Goal: Task Accomplishment & Management: Manage account settings

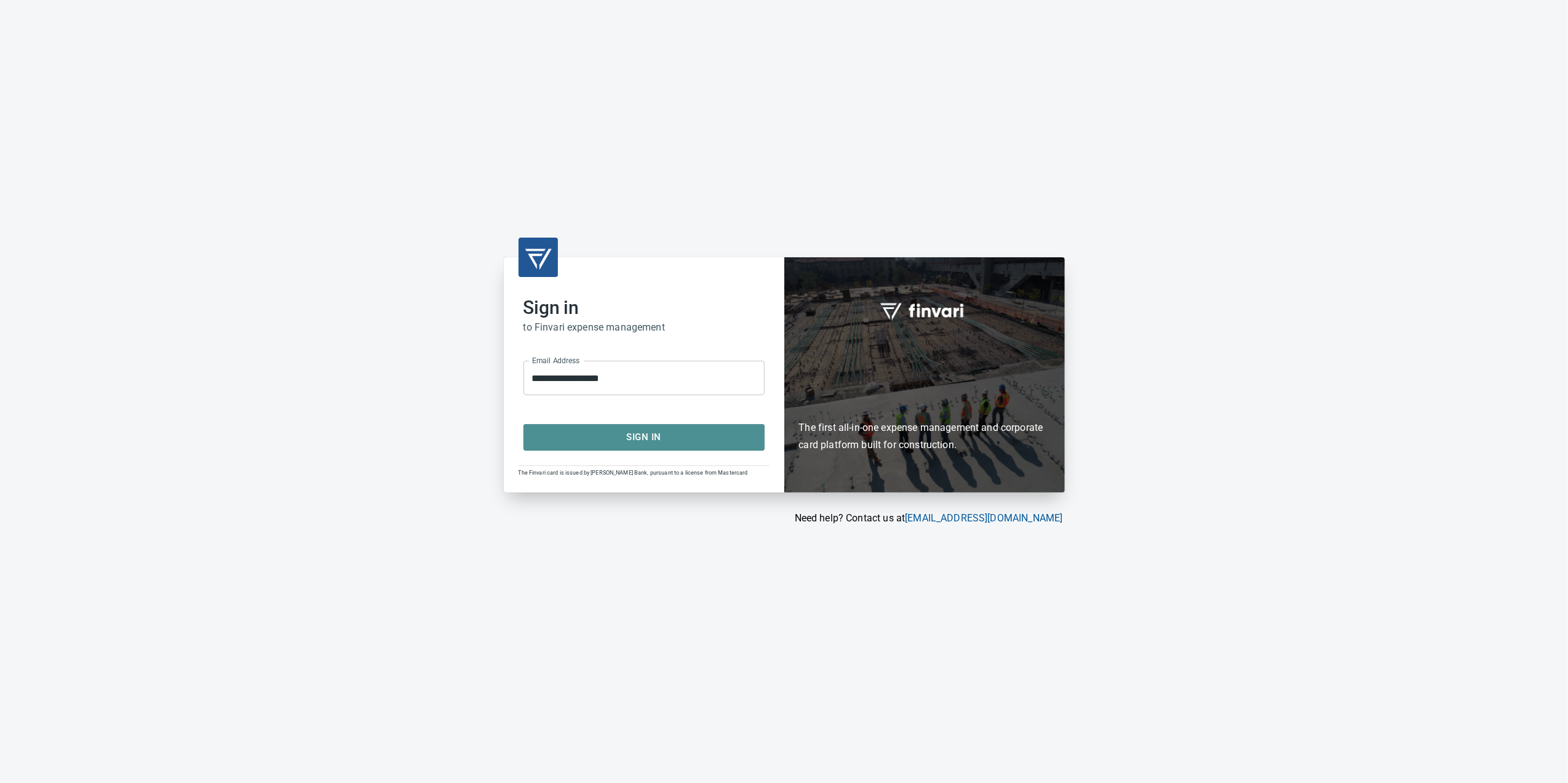
click at [602, 448] on button "Sign In" at bounding box center [644, 436] width 241 height 25
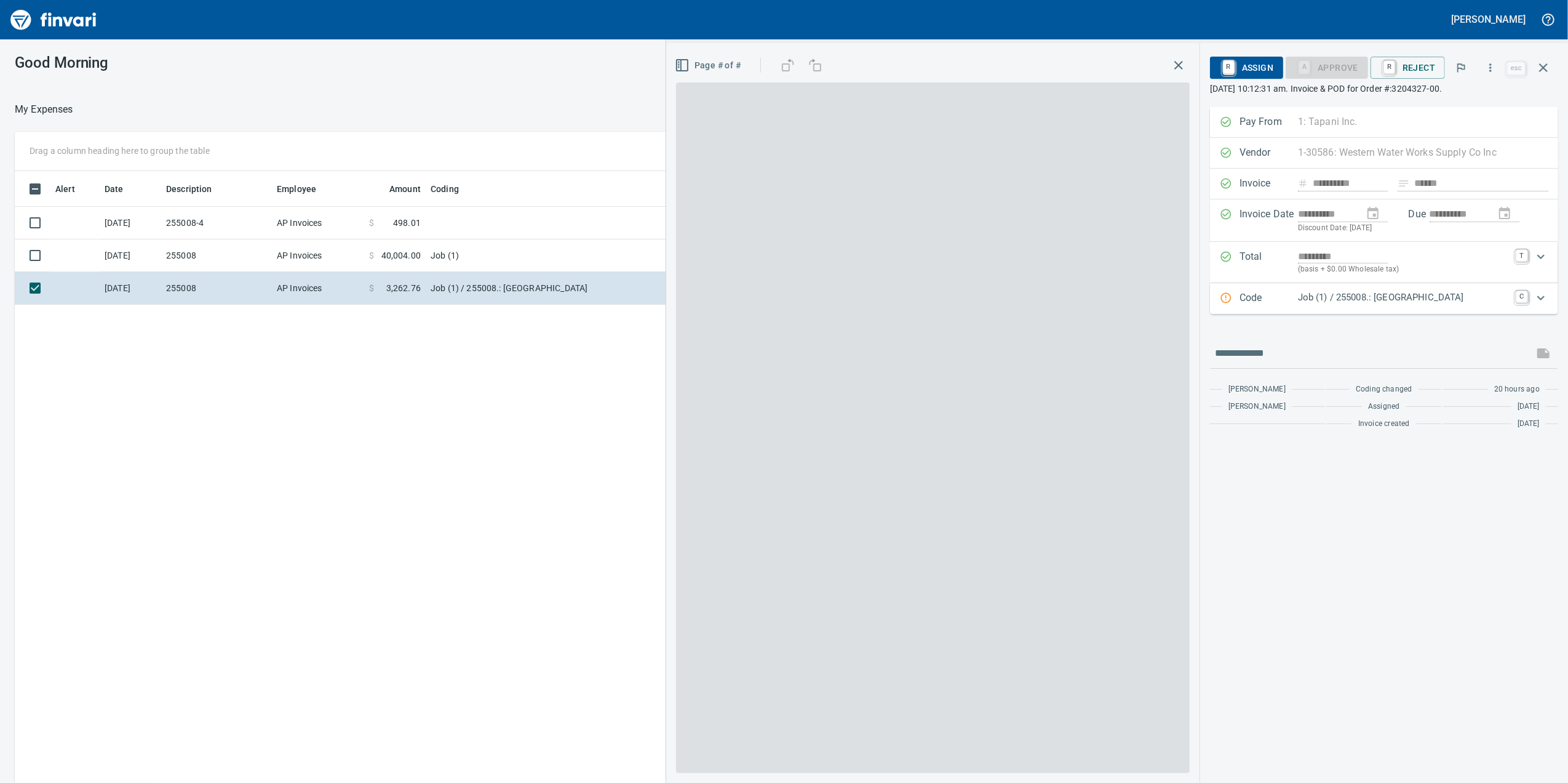
scroll to position [635, 1207]
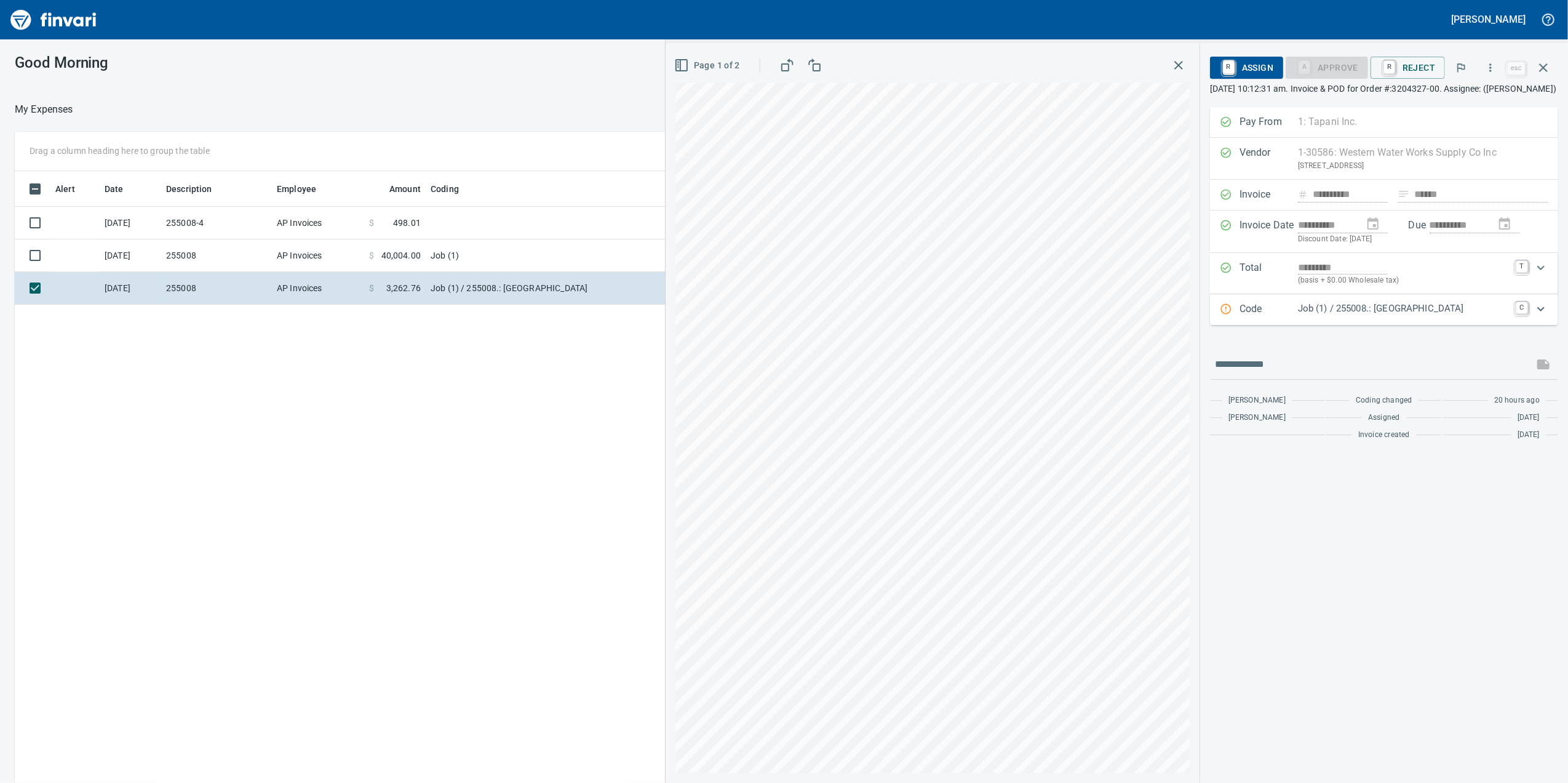
click at [390, 236] on td "$ 498.01" at bounding box center [395, 223] width 61 height 33
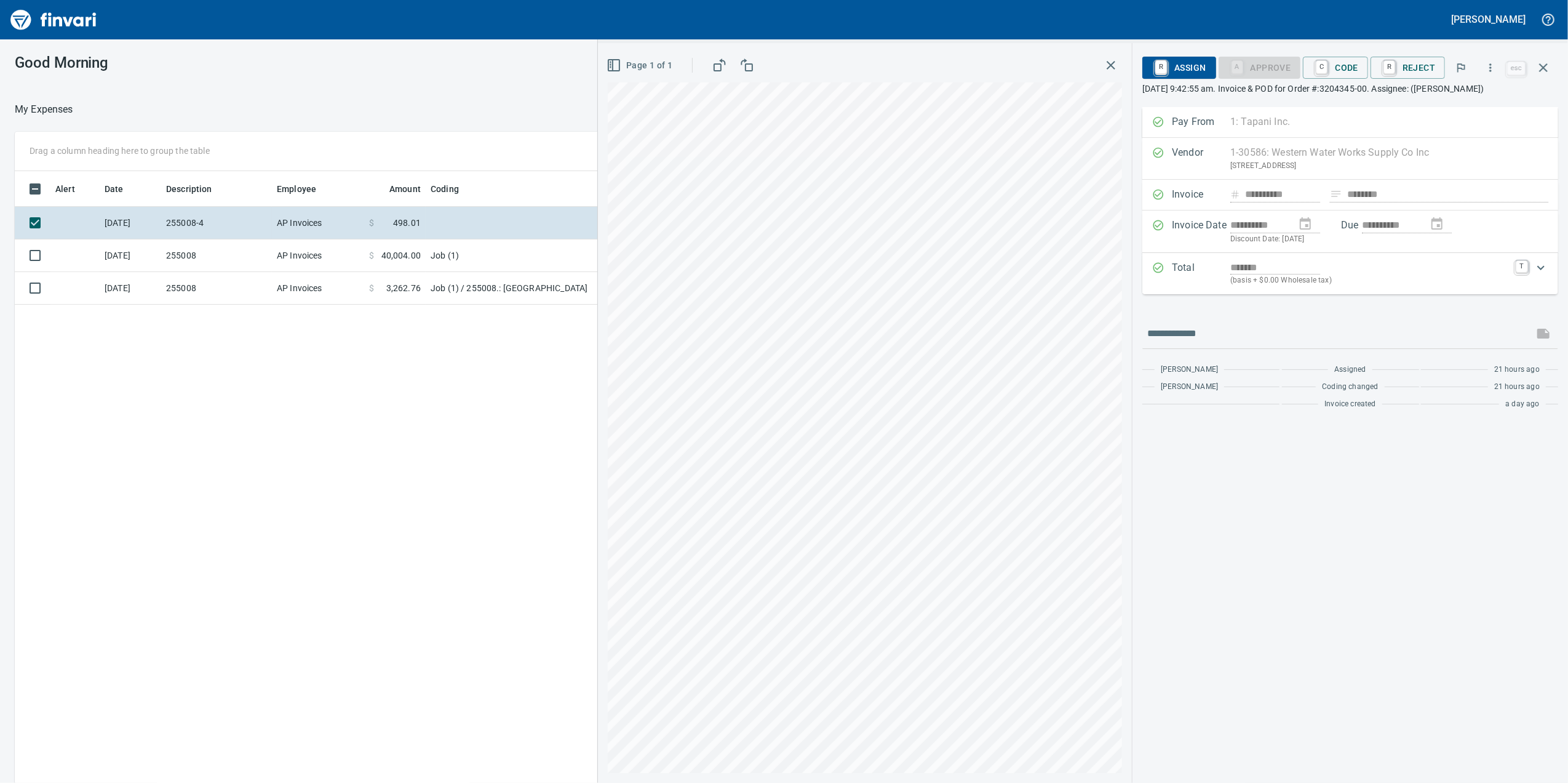
click at [379, 282] on span at bounding box center [380, 288] width 12 height 12
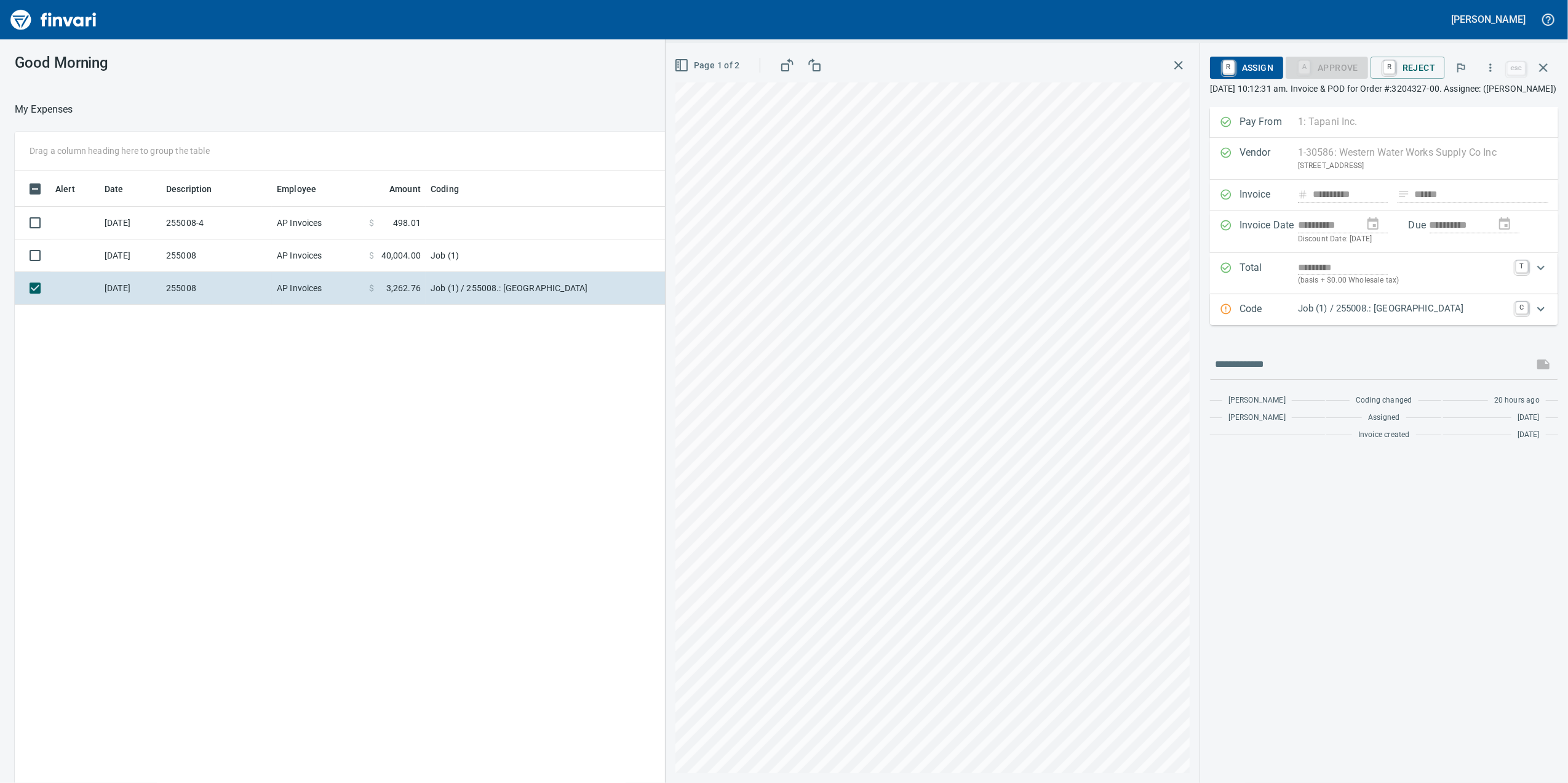
click at [1349, 325] on div "Code Job (1) / 255008.: [GEOGRAPHIC_DATA] C" at bounding box center [1384, 310] width 348 height 31
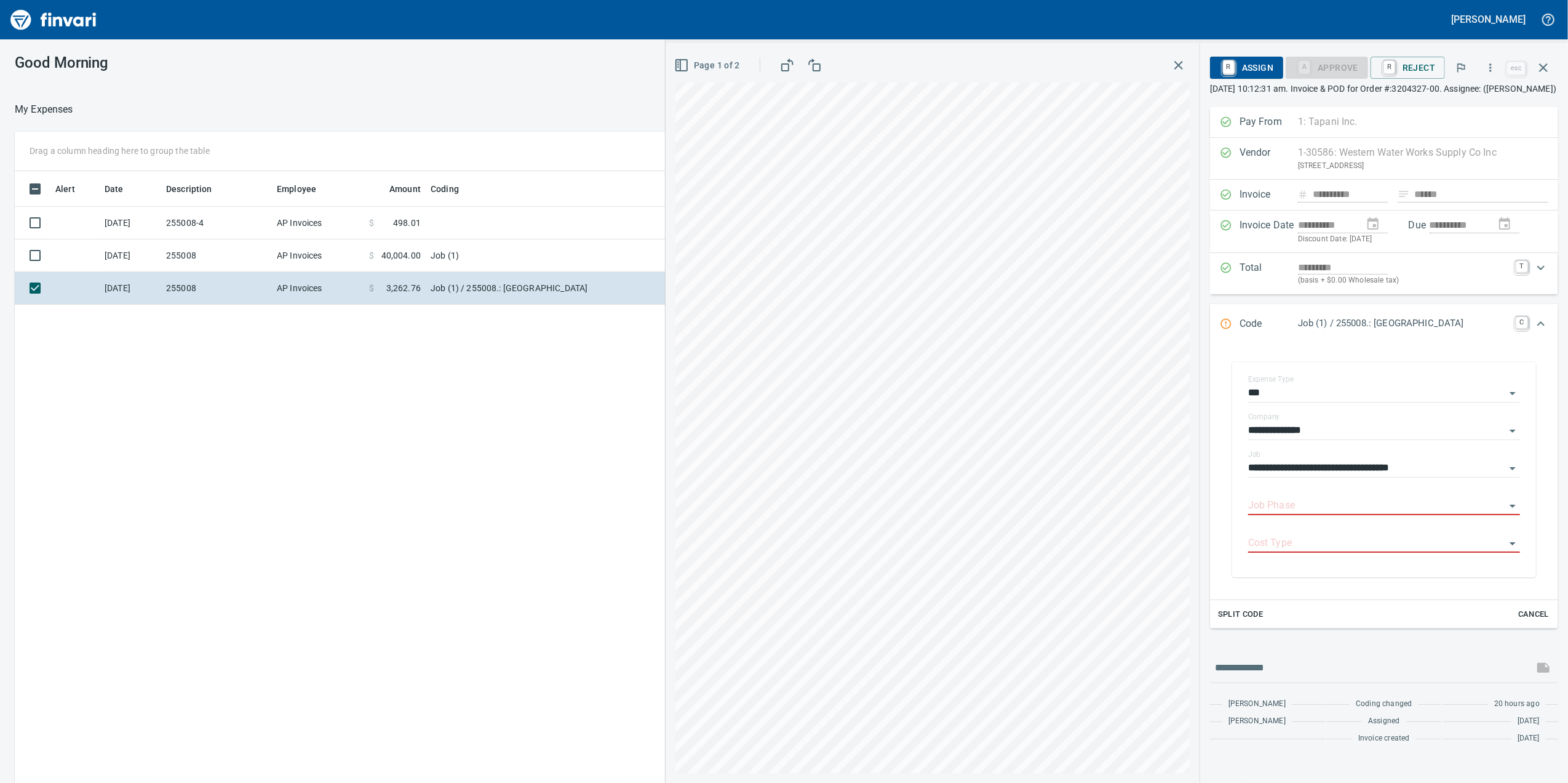
click at [1347, 331] on p "Job (1) / 255008.: [GEOGRAPHIC_DATA]" at bounding box center [1403, 323] width 210 height 14
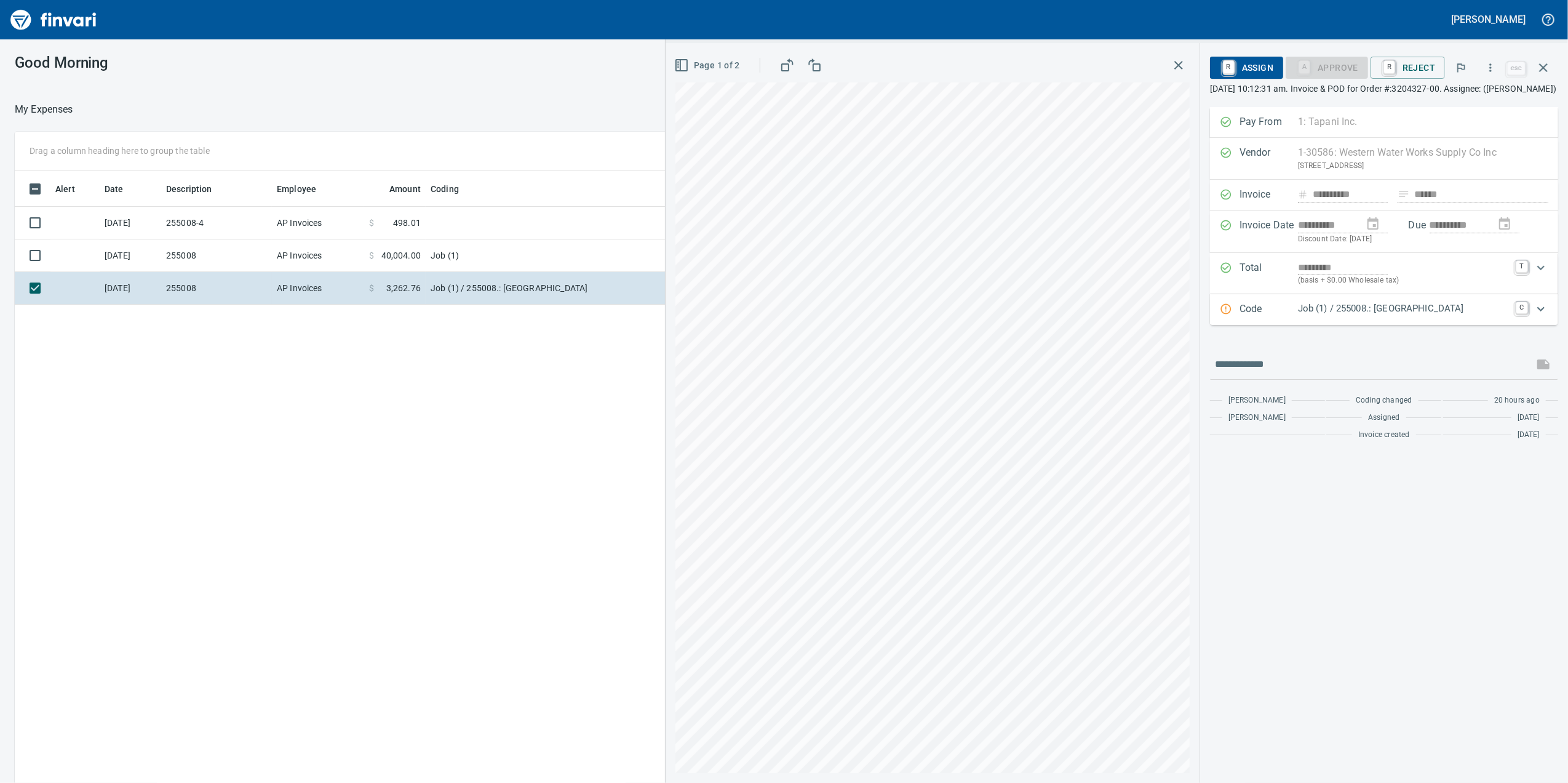
click at [1333, 314] on div "Code Job (1) / 255008.: [GEOGRAPHIC_DATA] C" at bounding box center [1384, 310] width 348 height 31
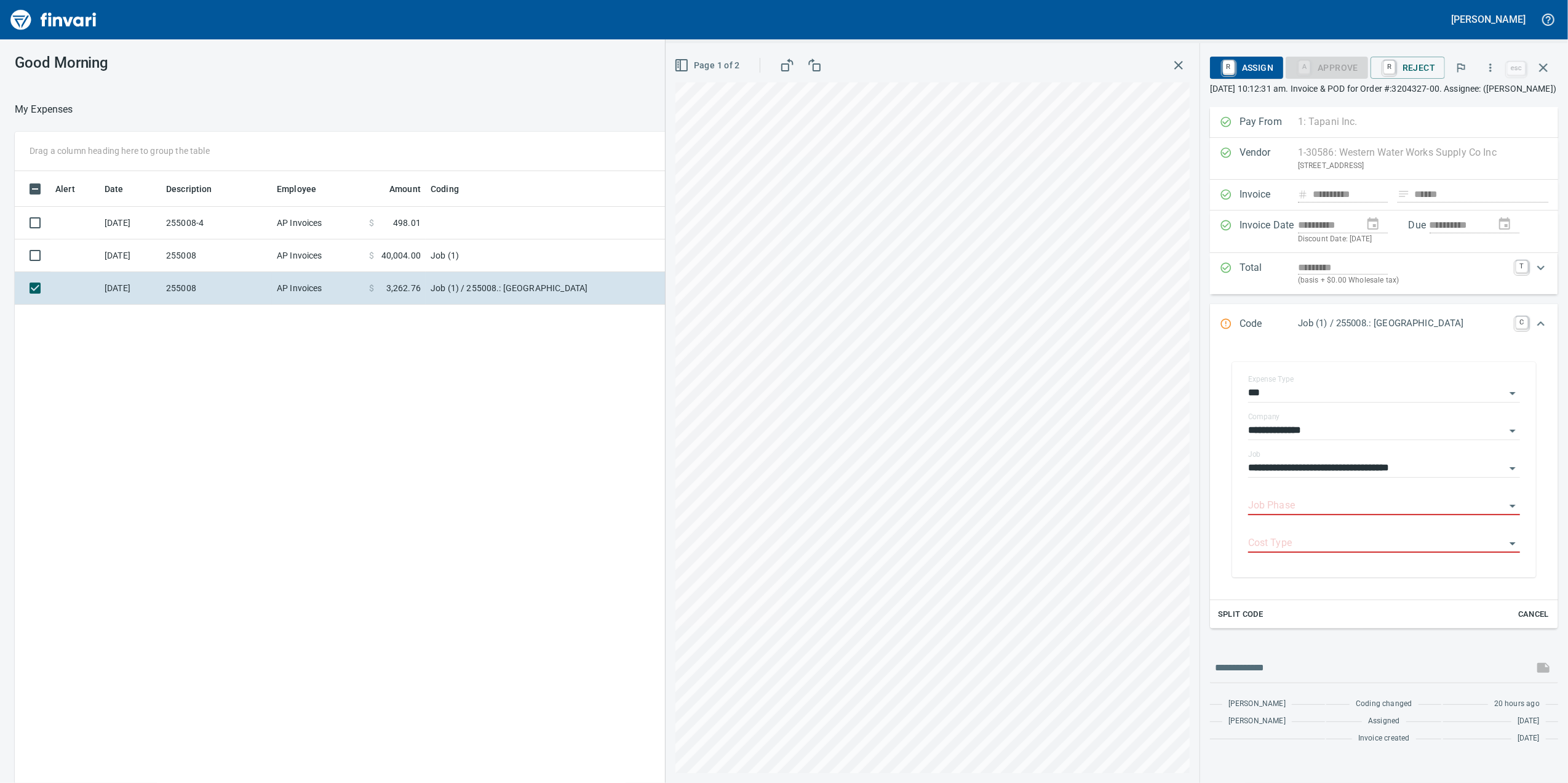
click at [1299, 507] on div "Job Phase" at bounding box center [1384, 501] width 272 height 28
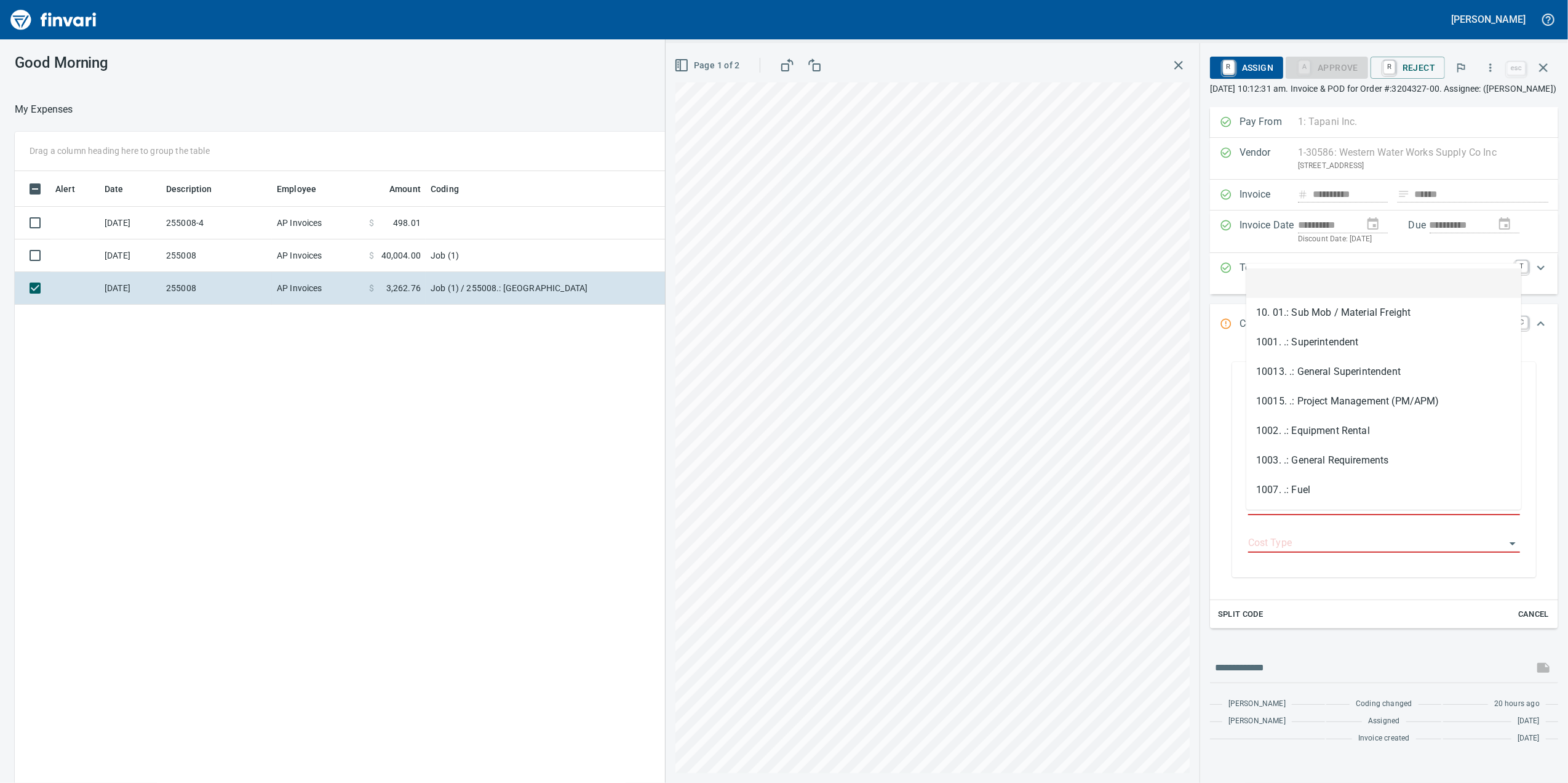
click at [1294, 514] on input "Job Phase" at bounding box center [1376, 506] width 257 height 17
click at [1192, 514] on div "Page 1 of 2" at bounding box center [932, 412] width 534 height 739
click at [1242, 520] on div "**********" at bounding box center [1384, 471] width 291 height 212
click at [1248, 514] on input "Job Phase" at bounding box center [1376, 506] width 257 height 17
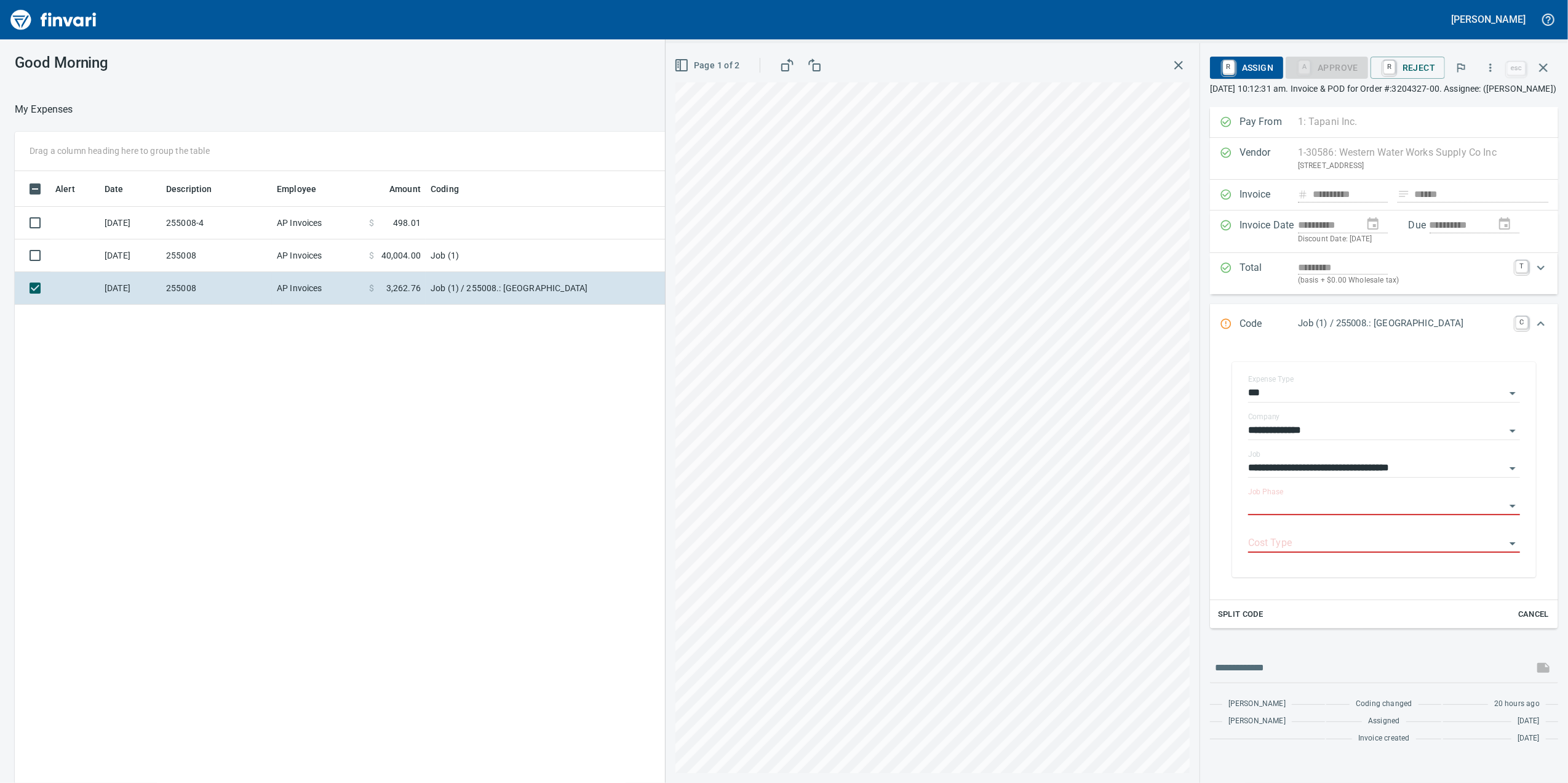
click at [1258, 514] on input "Job Phase" at bounding box center [1376, 506] width 257 height 17
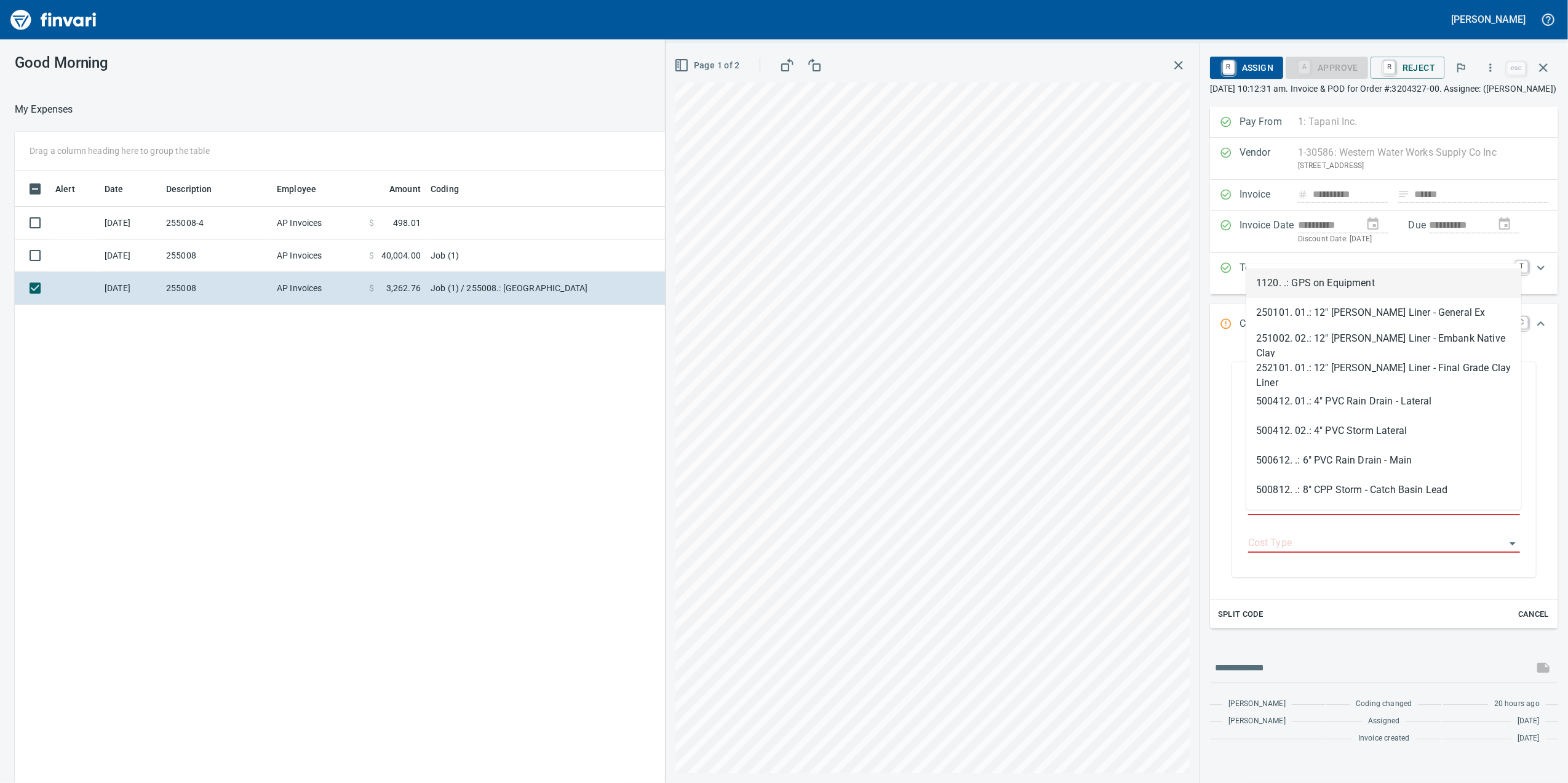
type input "**"
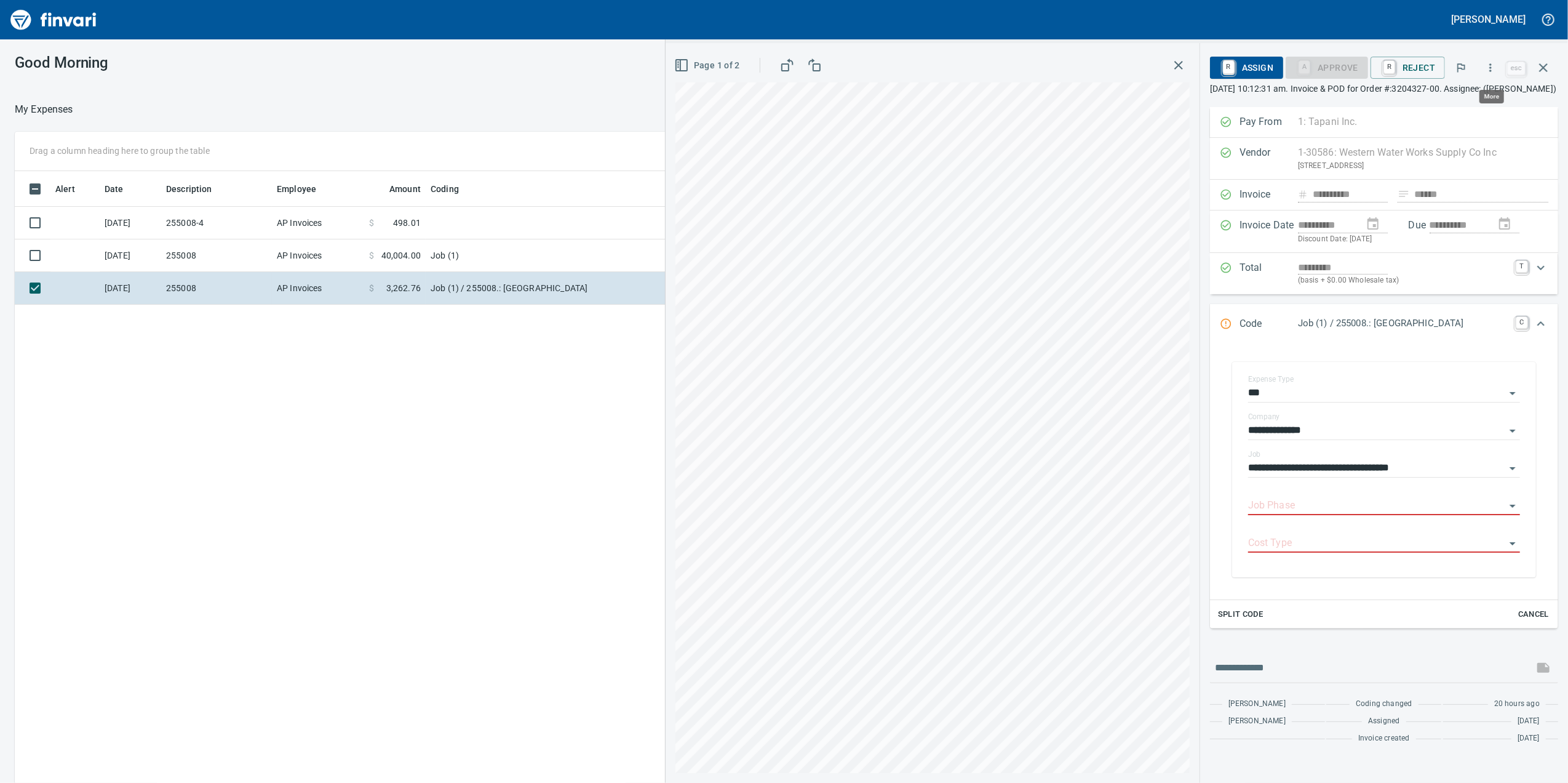
click at [1489, 69] on icon "button" at bounding box center [1491, 67] width 12 height 12
click at [1475, 107] on span "Download" at bounding box center [1488, 103] width 118 height 15
click at [430, 237] on td at bounding box center [580, 223] width 307 height 33
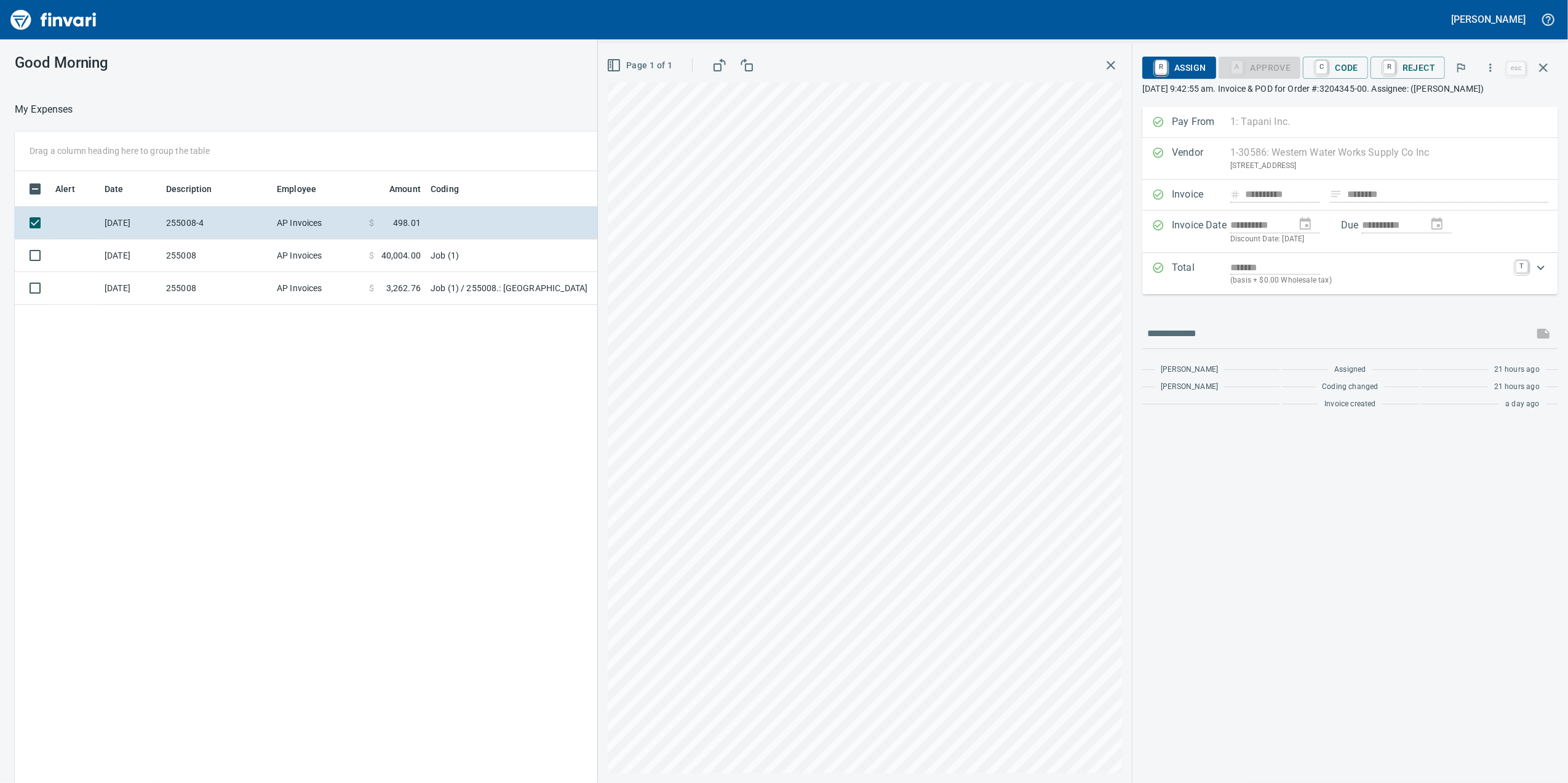
click at [476, 275] on td "Job (1) / 255008.: [GEOGRAPHIC_DATA]" at bounding box center [580, 288] width 307 height 33
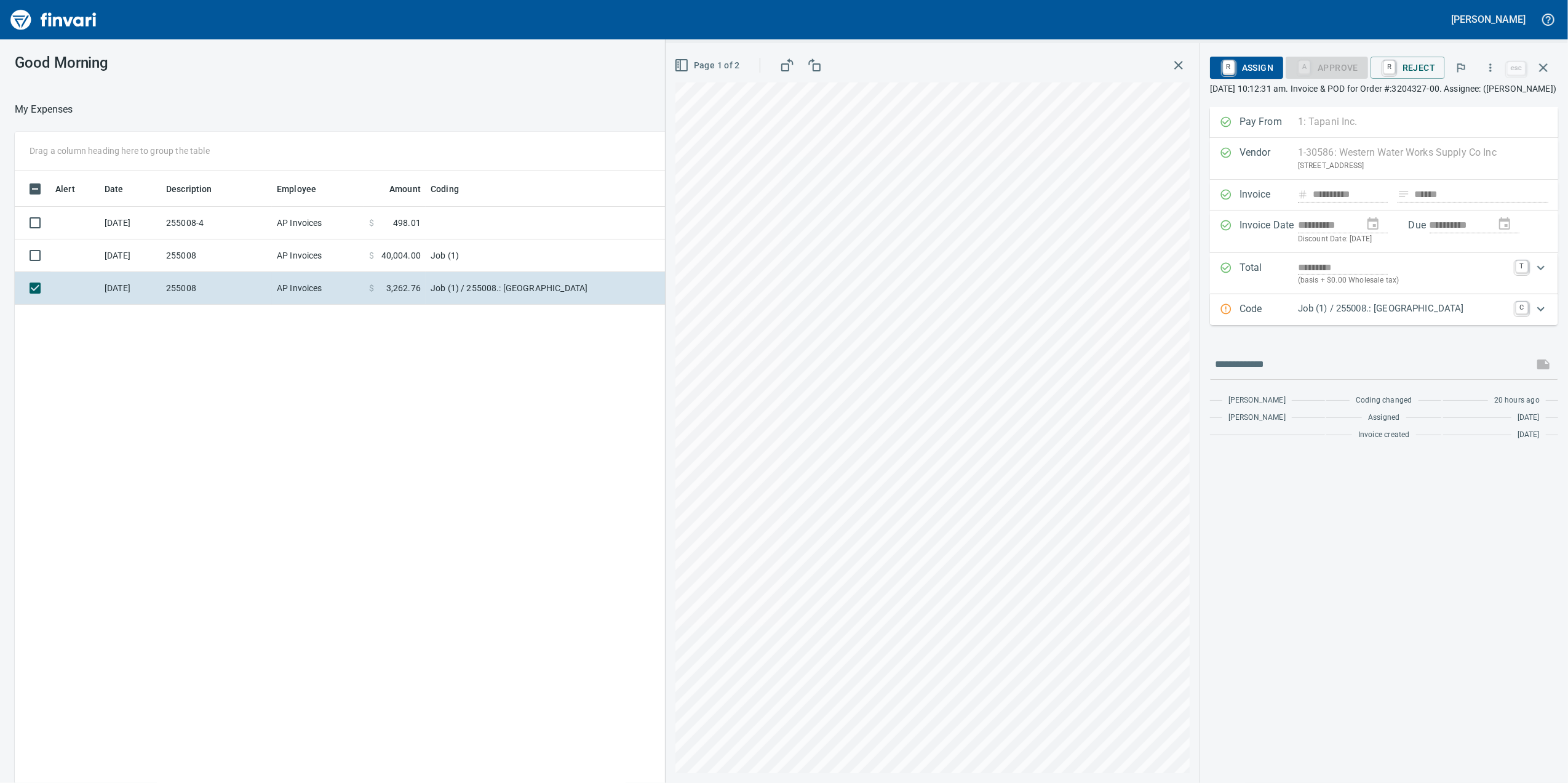
click at [371, 232] on td "$ 498.01" at bounding box center [395, 223] width 61 height 33
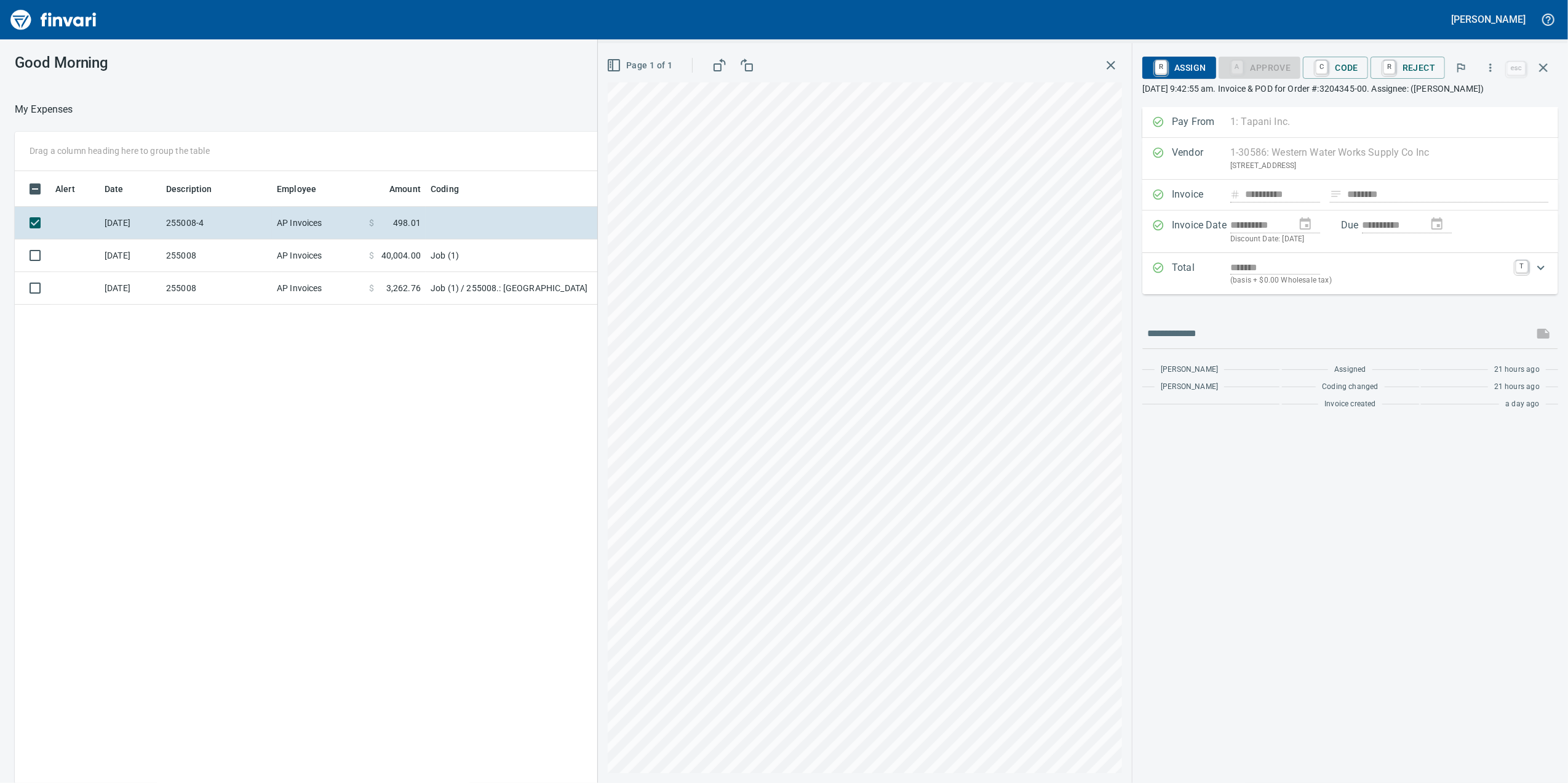
click at [1202, 282] on p "Total" at bounding box center [1201, 273] width 58 height 26
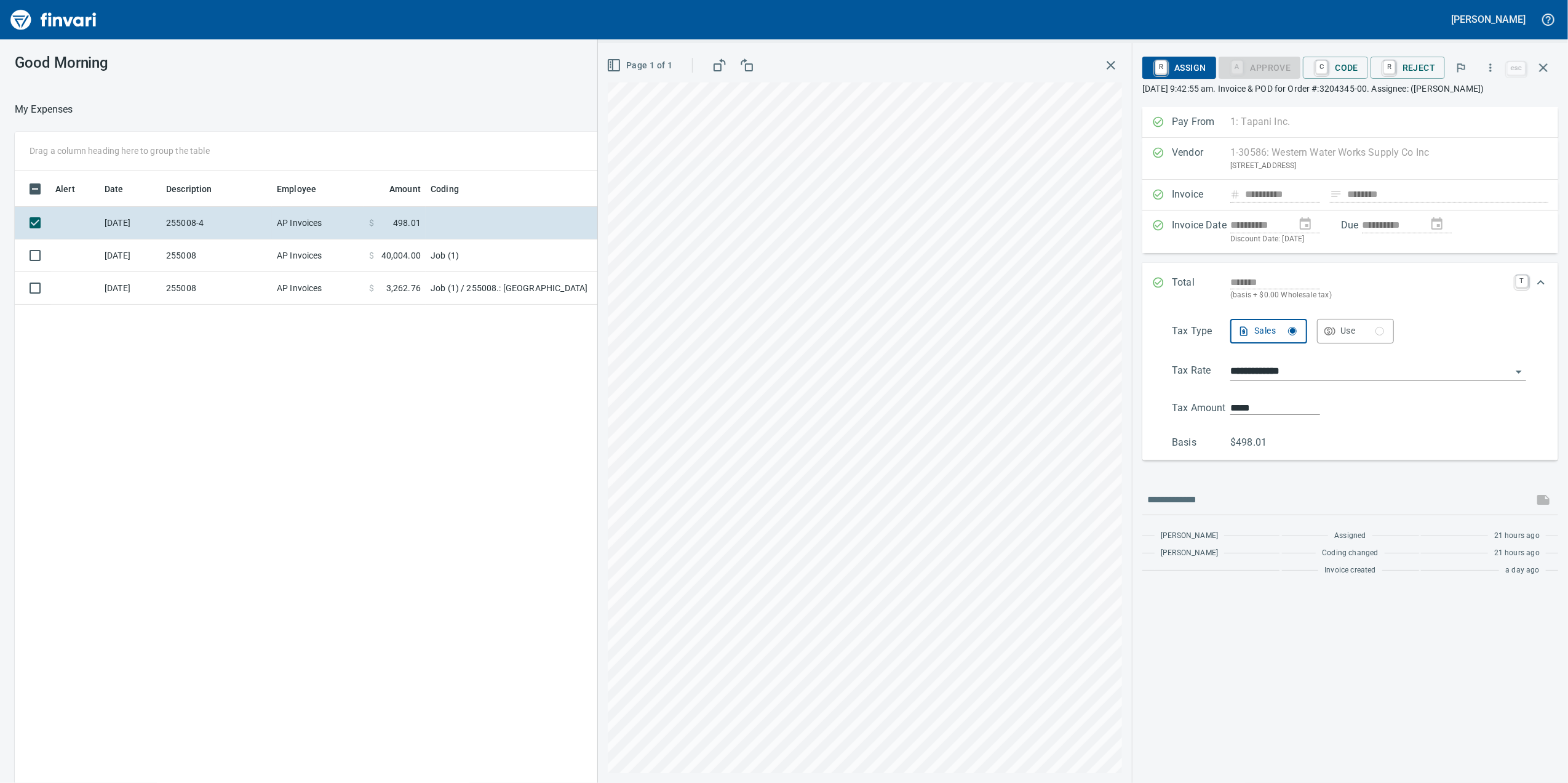
click at [1310, 283] on div "Total ******* (basis + $0.00 Wholesale tax) T" at bounding box center [1350, 288] width 416 height 51
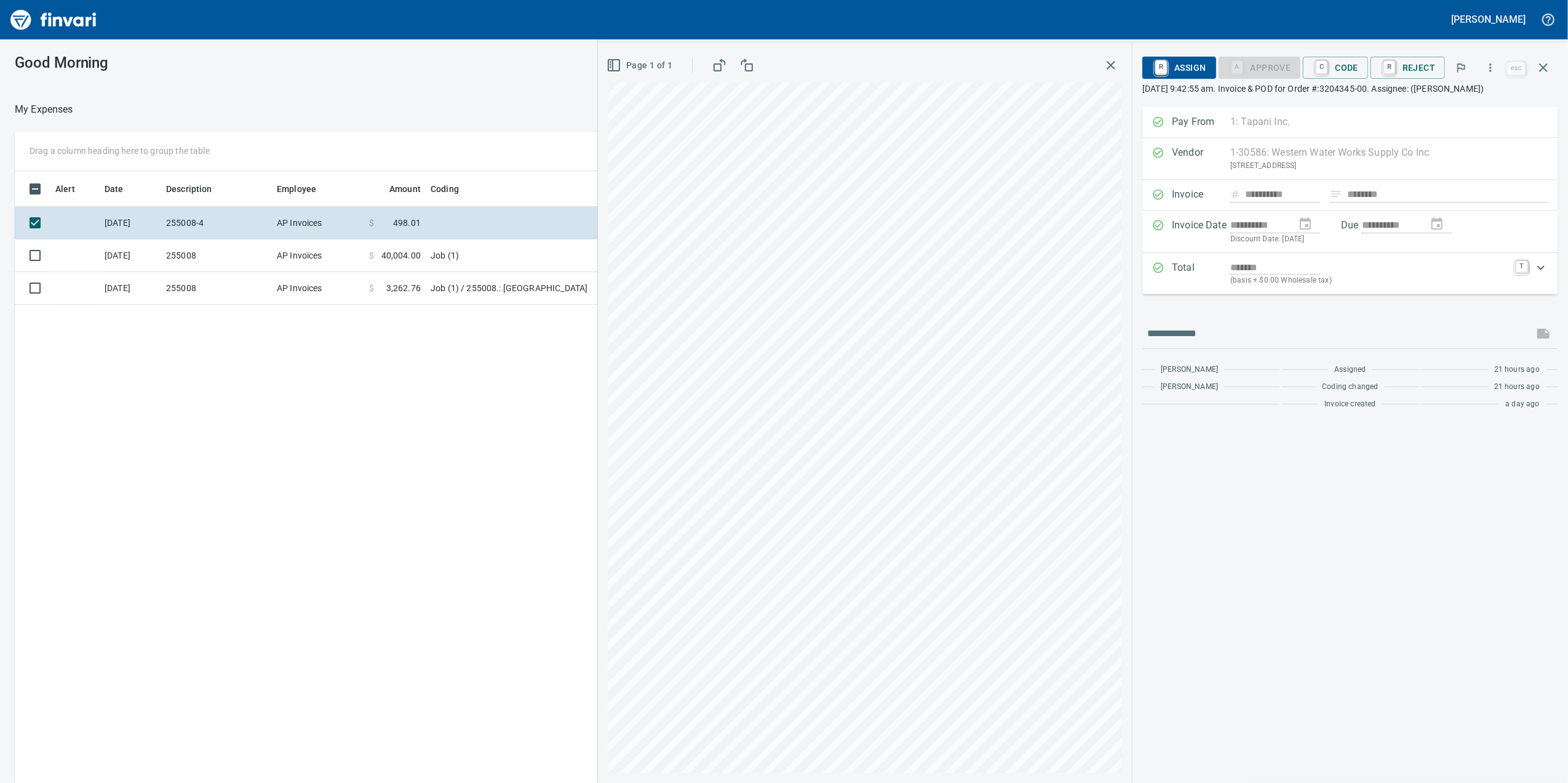
click at [1339, 73] on span "C Code" at bounding box center [1336, 68] width 46 height 21
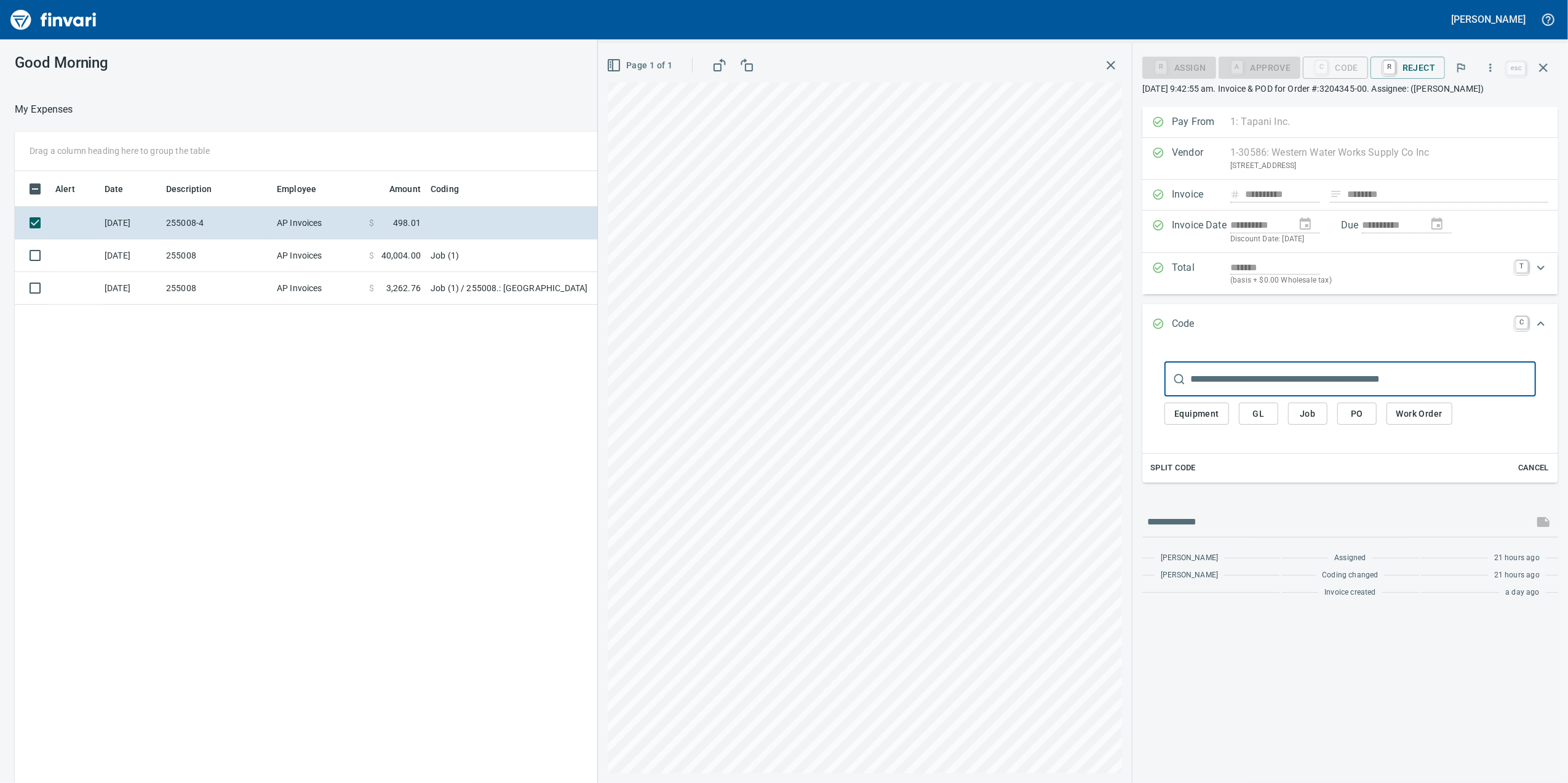
click at [1315, 422] on span "Job" at bounding box center [1308, 414] width 20 height 15
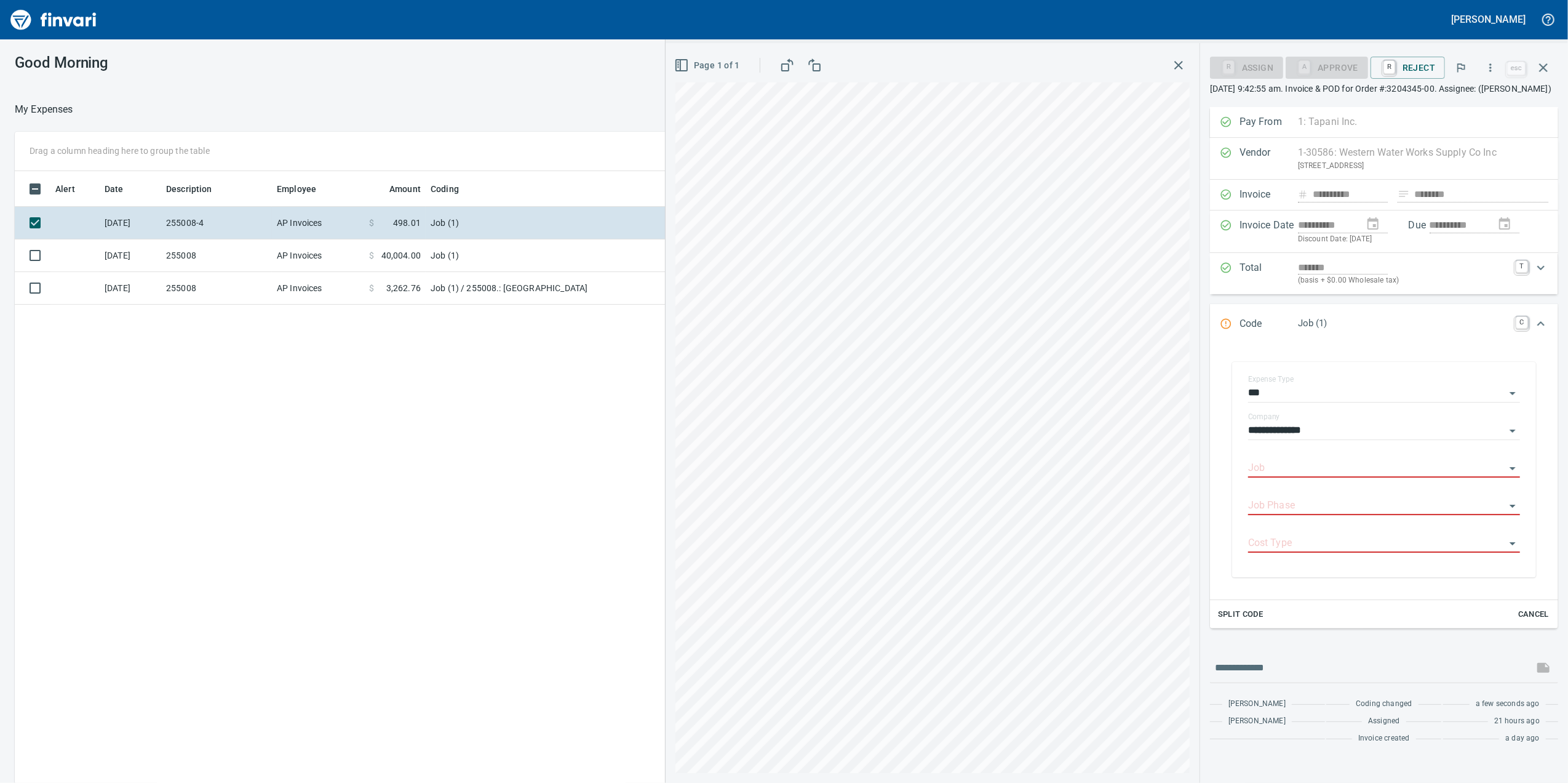
click at [1264, 477] on input "Job" at bounding box center [1376, 468] width 257 height 17
click at [1250, 477] on input "Job" at bounding box center [1376, 468] width 257 height 17
type input "*"
click at [1271, 520] on li "255008.: [GEOGRAPHIC_DATA]" at bounding box center [1384, 514] width 272 height 30
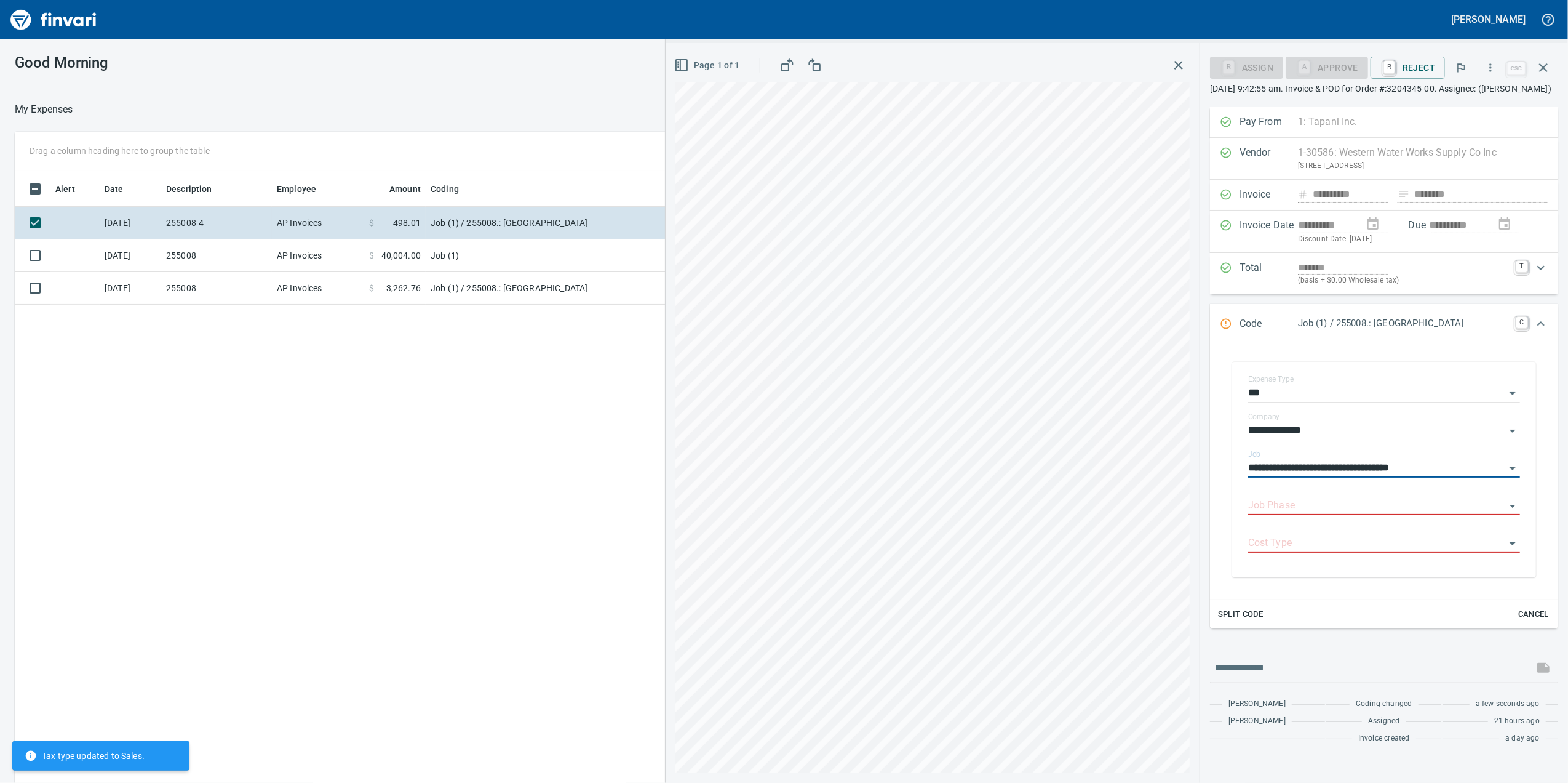
type input "**********"
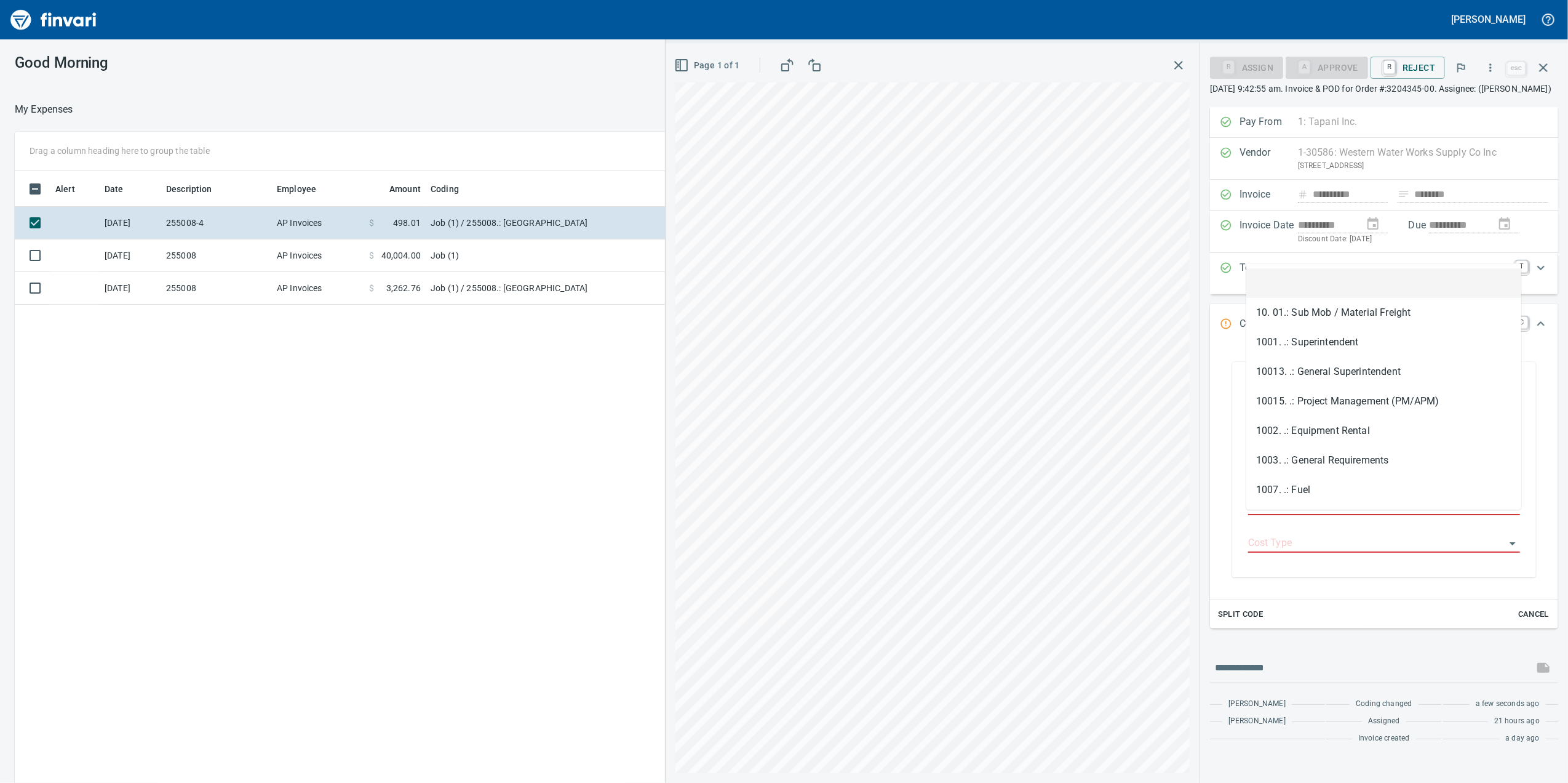
click at [1286, 514] on input "Job Phase" at bounding box center [1376, 506] width 257 height 17
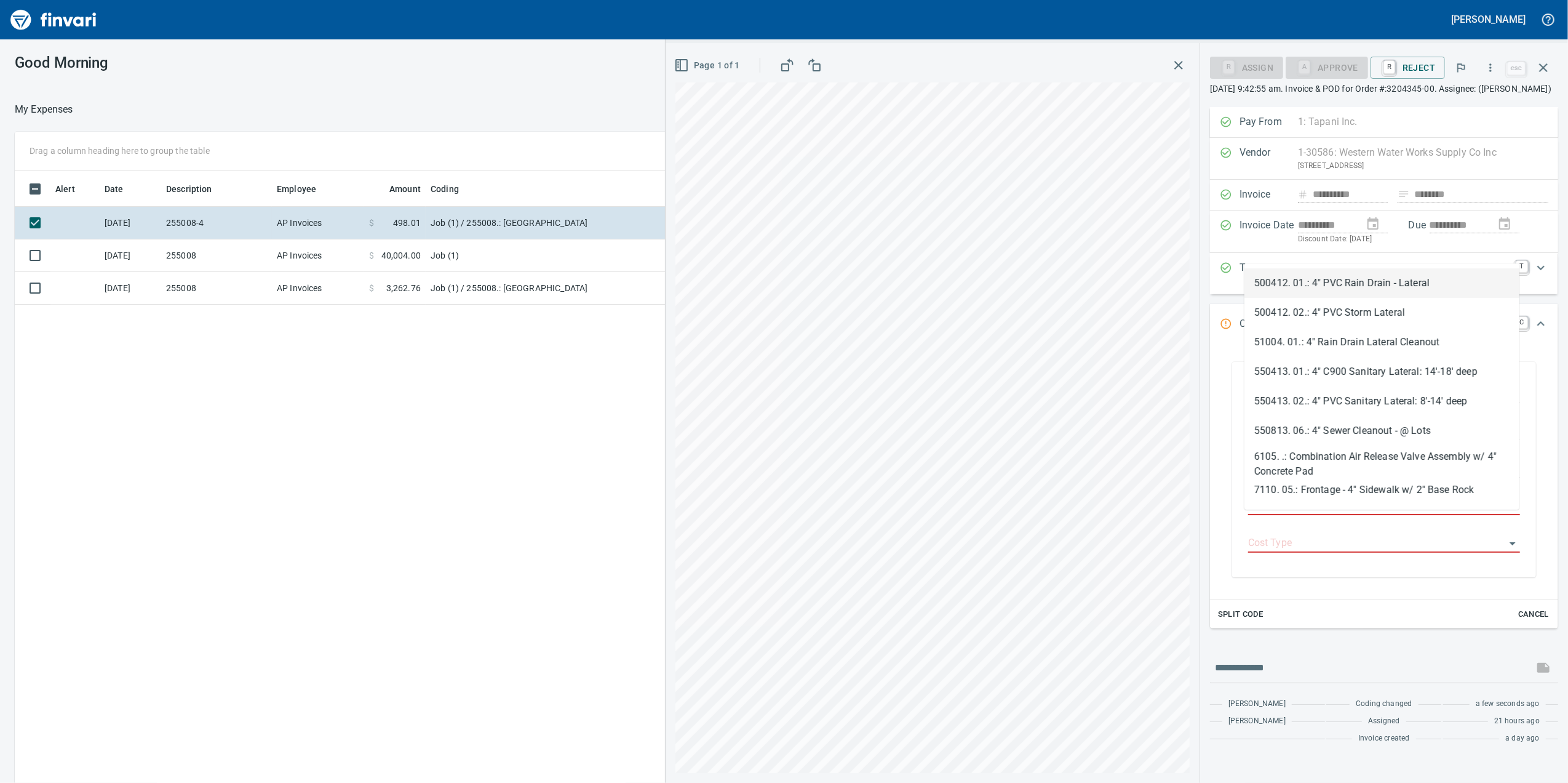
type input "*"
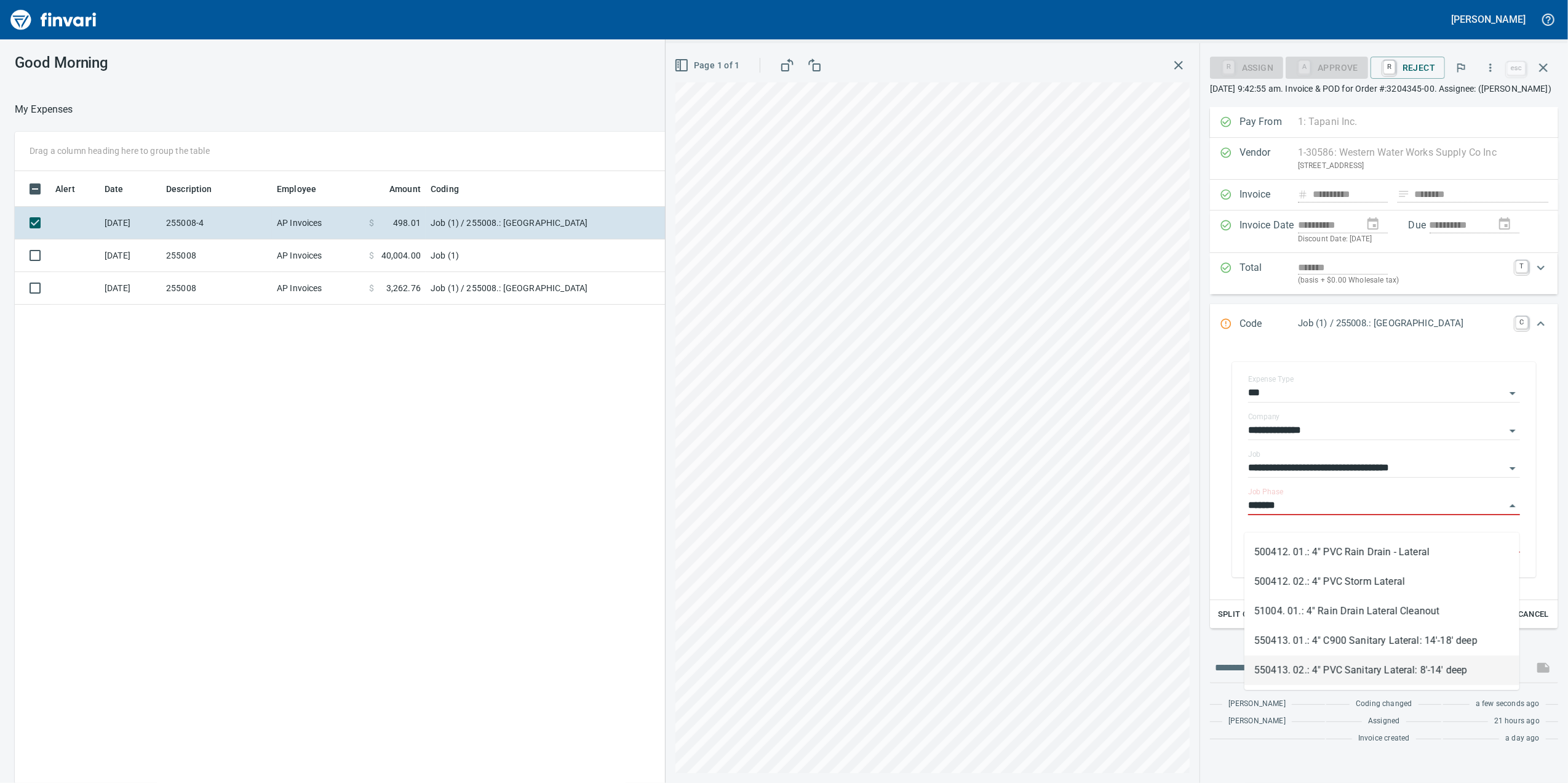
click at [1430, 682] on li "550413. 02.: 4" PVC Sanitary Lateral: 8'-14' deep" at bounding box center [1382, 670] width 275 height 30
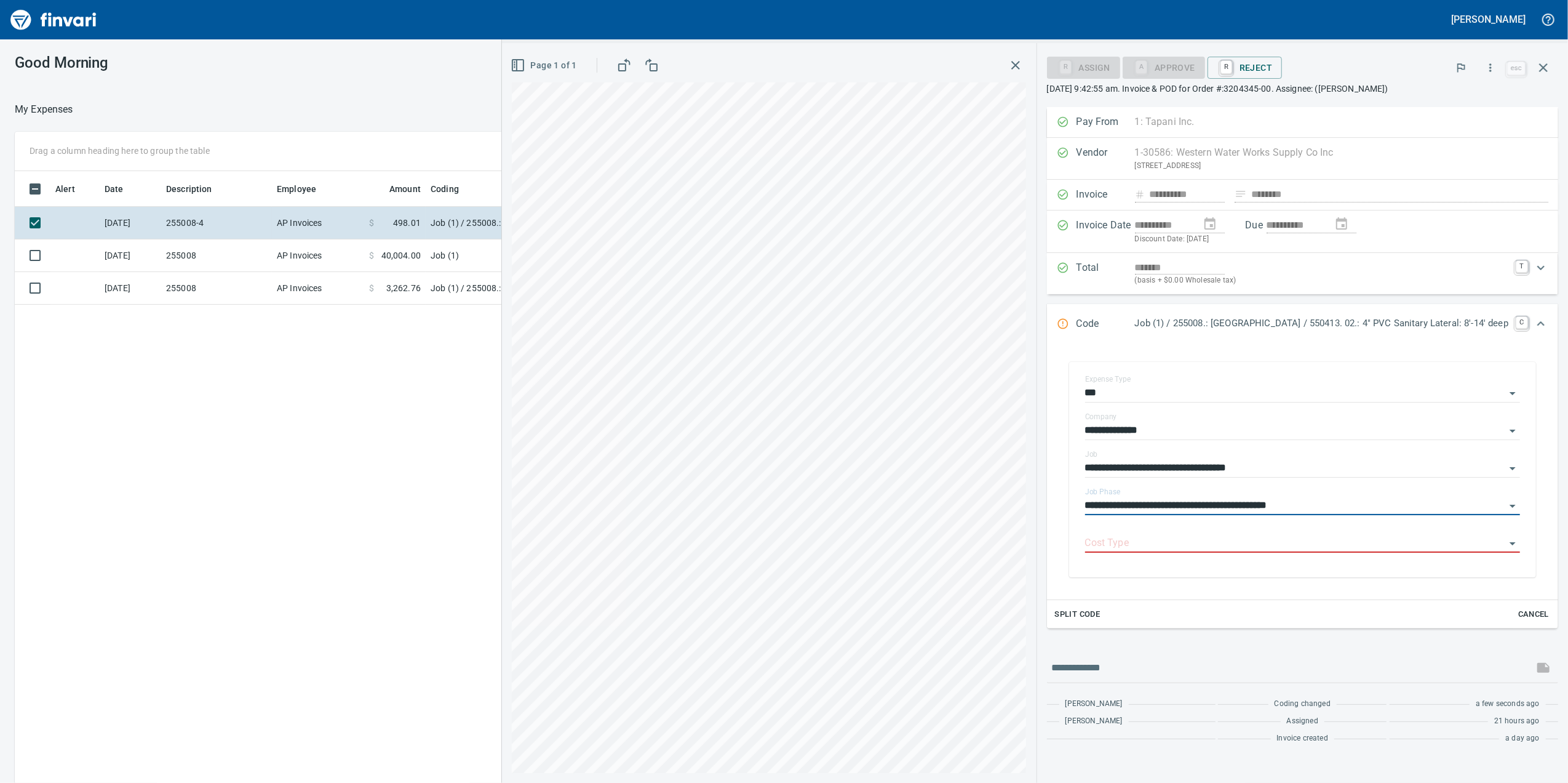
type input "**********"
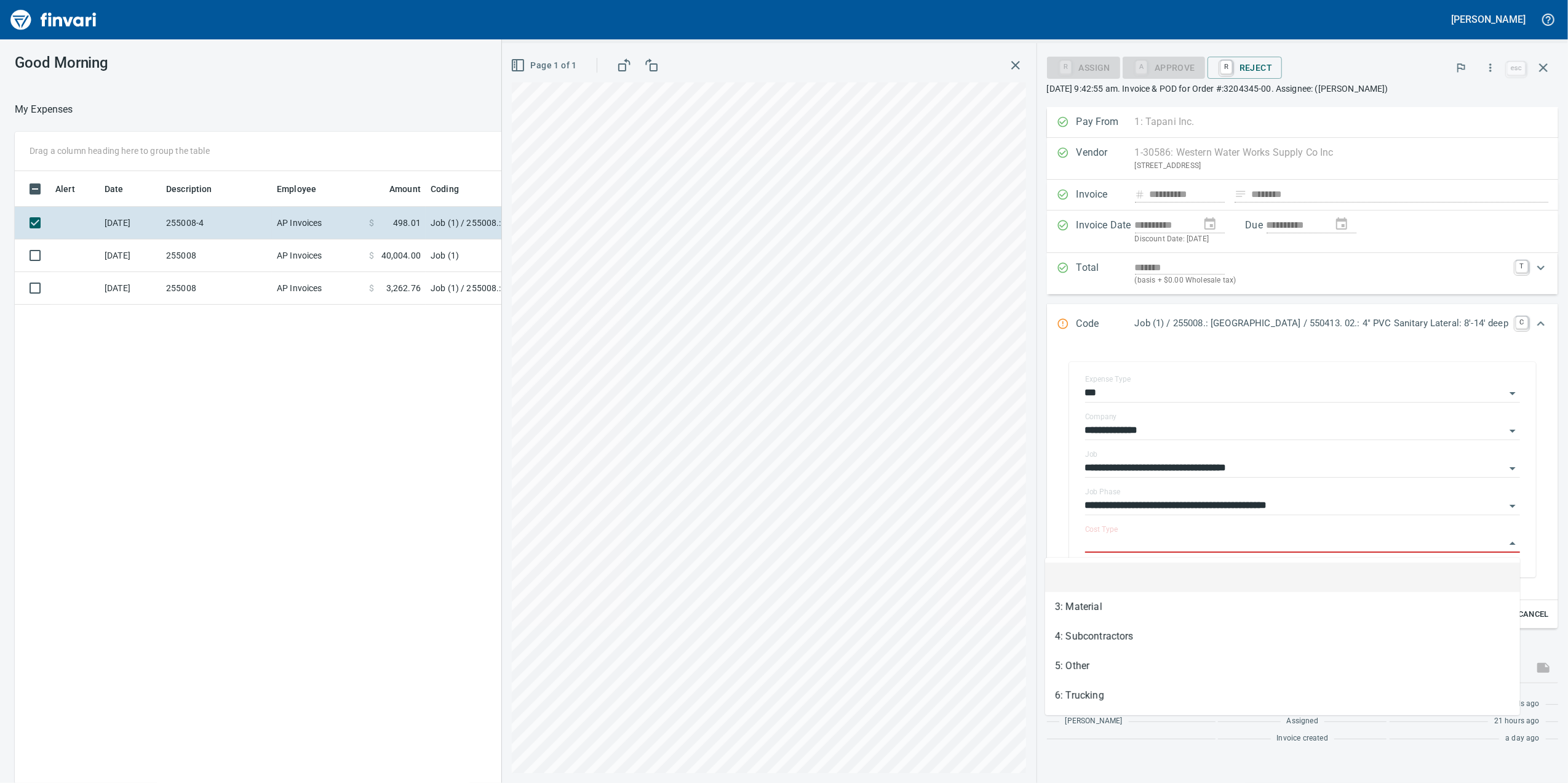
click at [1283, 551] on input "Cost Type" at bounding box center [1295, 543] width 420 height 17
click at [1175, 602] on li "3: Material" at bounding box center [1283, 607] width 475 height 30
type input "**********"
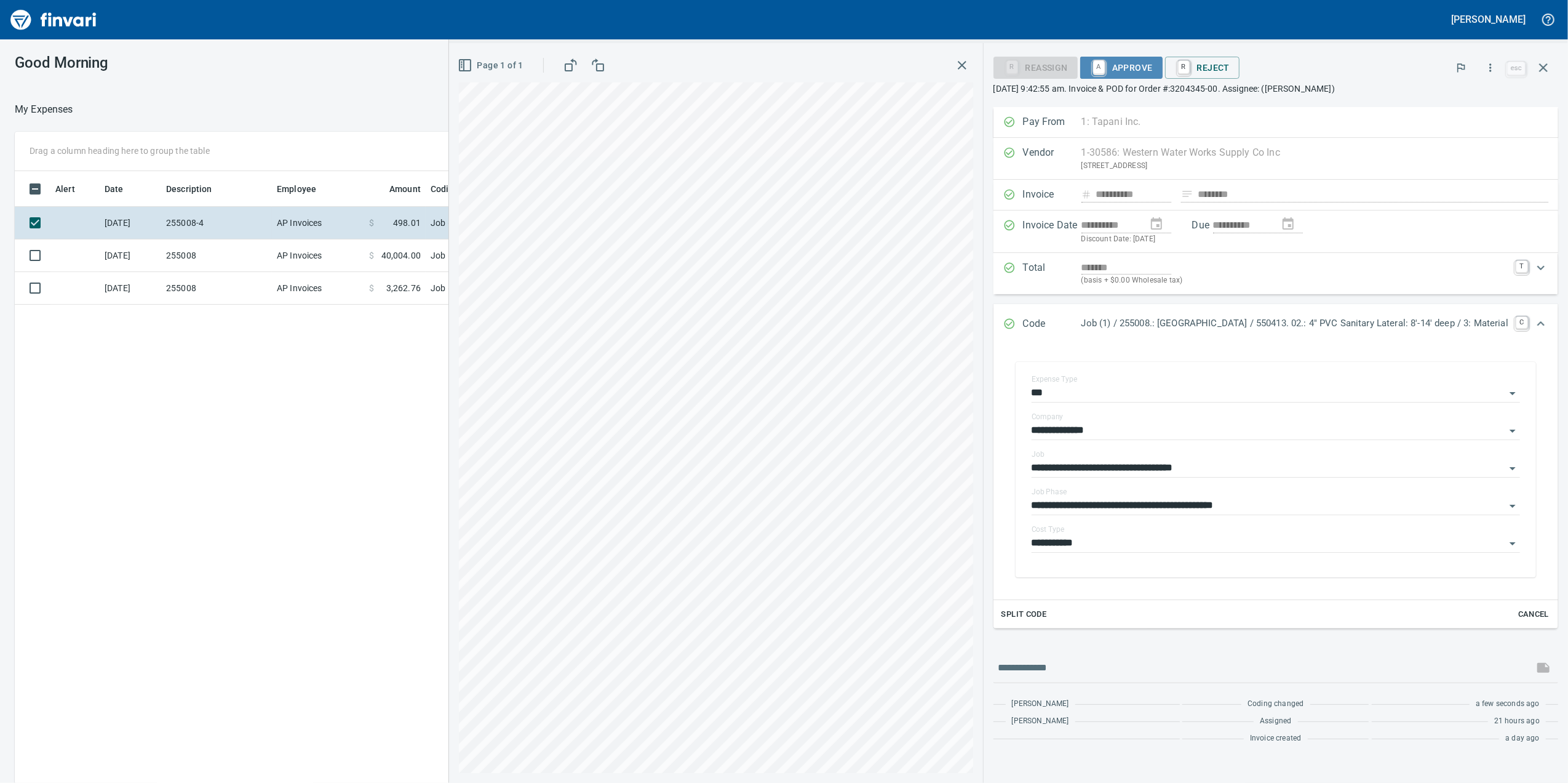
click at [1090, 73] on span "A Approve" at bounding box center [1122, 68] width 63 height 21
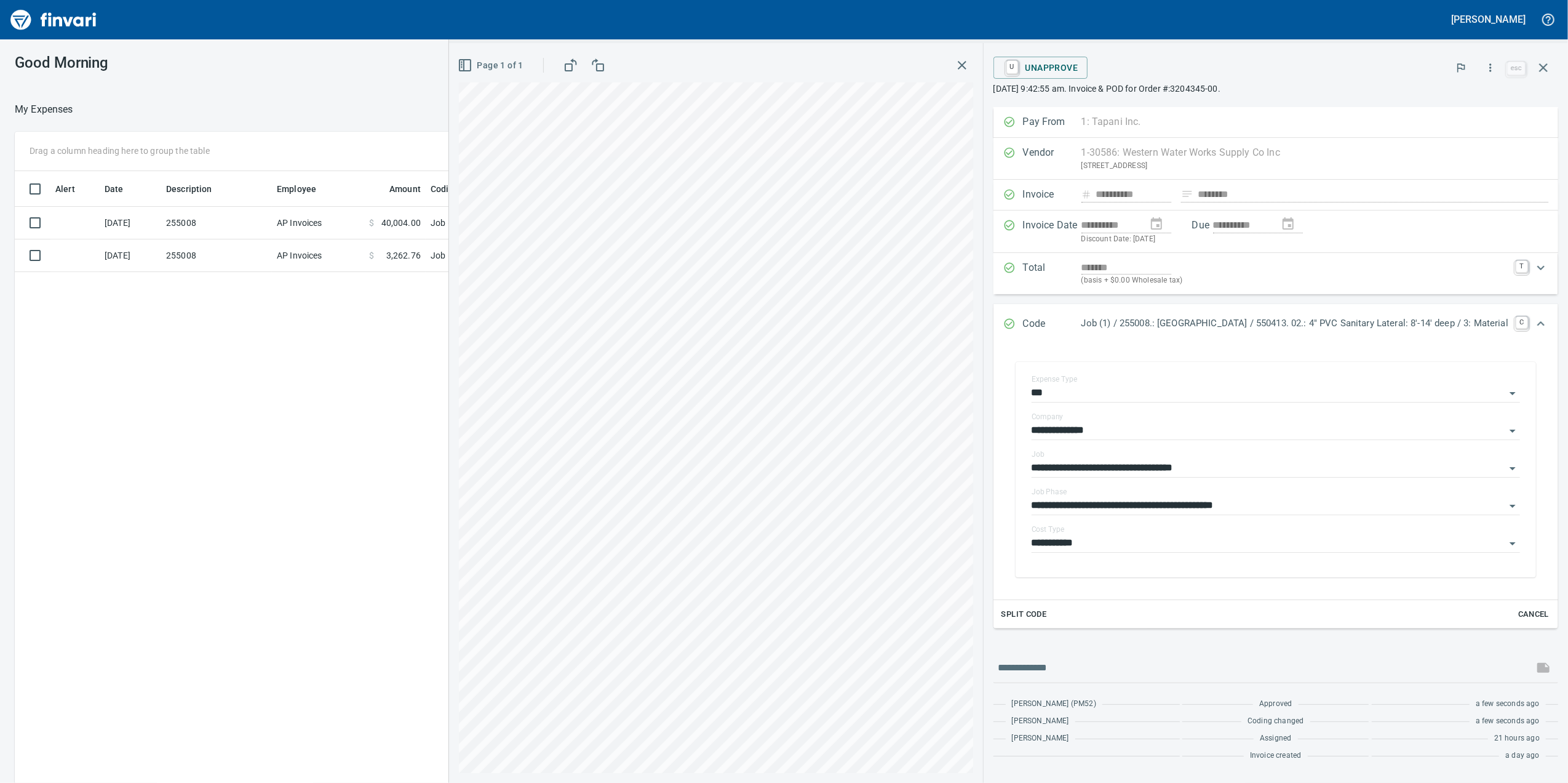
click at [910, 62] on div "Page 1 of 1" at bounding box center [716, 66] width 514 height 25
click at [955, 71] on icon "button" at bounding box center [962, 65] width 15 height 15
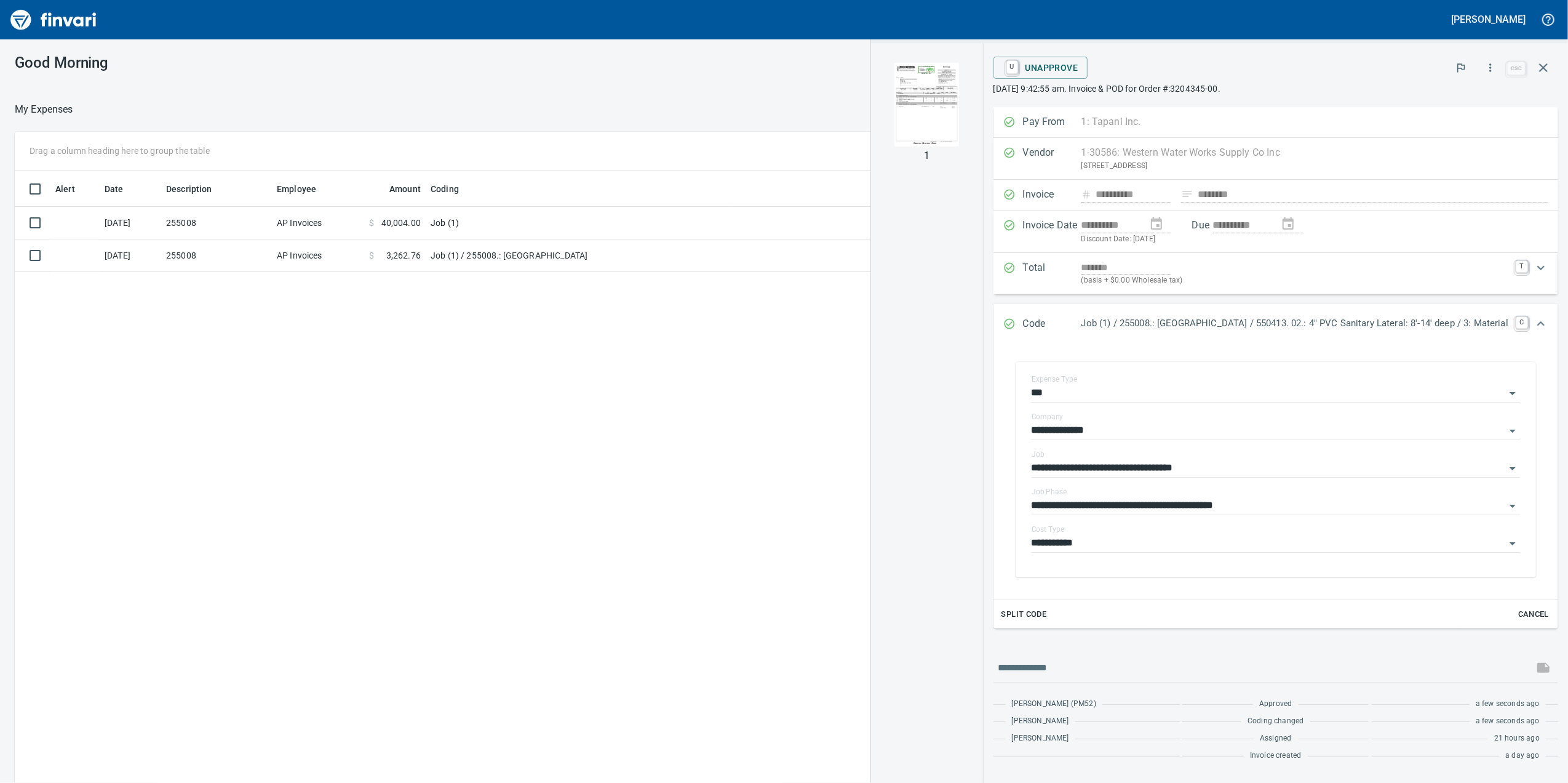
click at [146, 249] on td "[DATE]" at bounding box center [130, 256] width 61 height 33
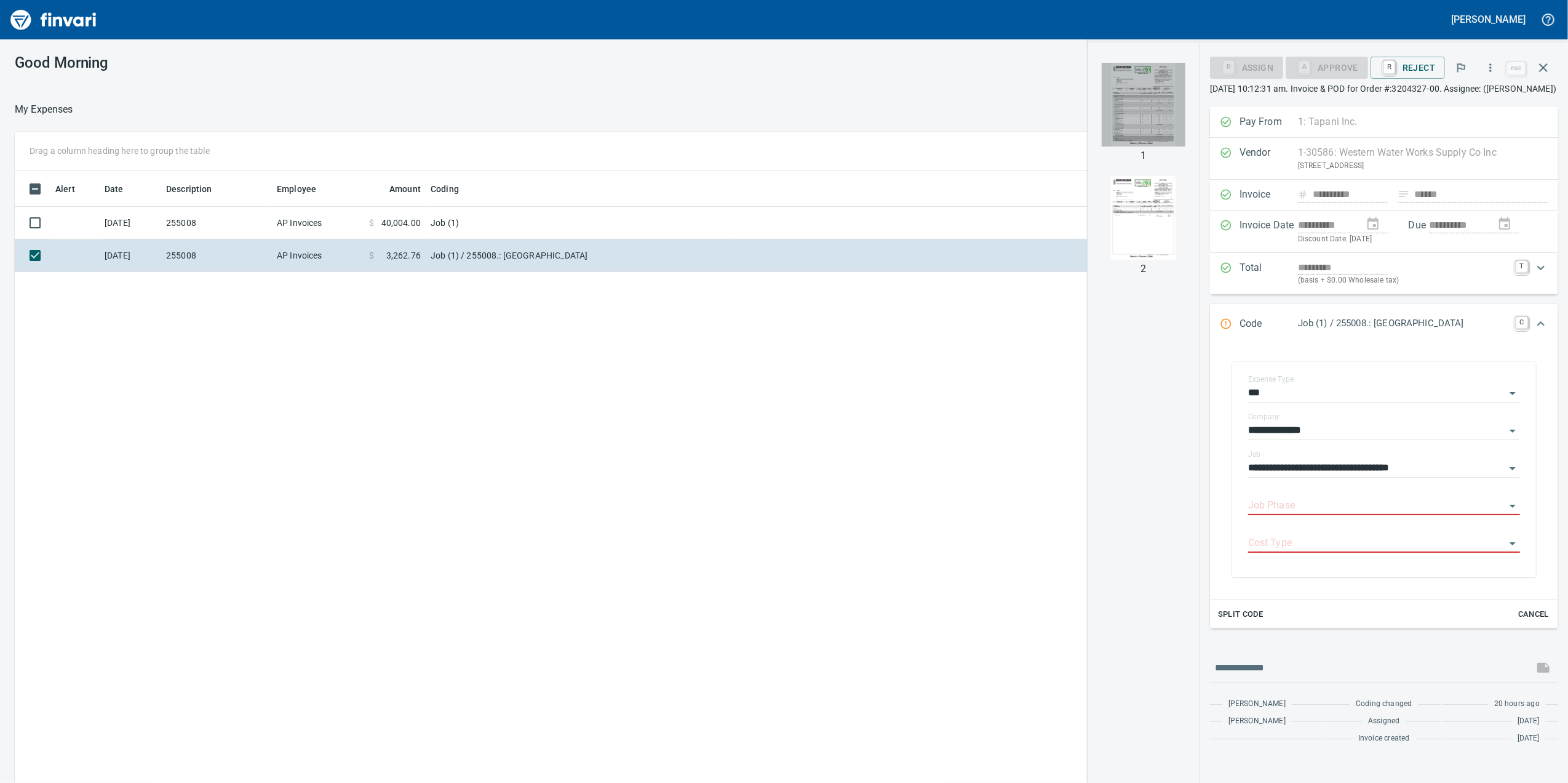
click at [1121, 130] on img "button" at bounding box center [1143, 104] width 84 height 84
